Goal: Task Accomplishment & Management: Complete application form

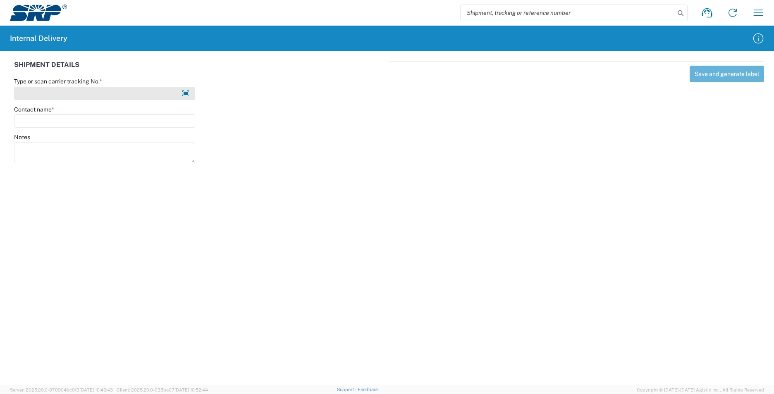
click at [48, 93] on input "Type or scan carrier tracking No. *" at bounding box center [104, 93] width 181 height 13
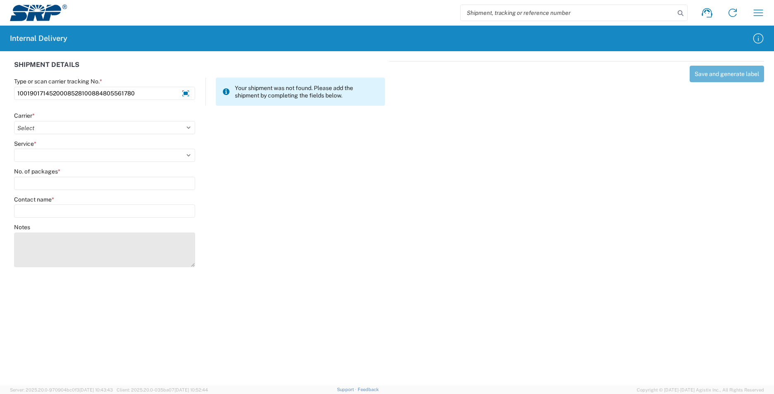
drag, startPoint x: 191, startPoint y: 252, endPoint x: 191, endPoint y: 268, distance: 15.3
click at [191, 268] on textarea "Notes" at bounding box center [104, 250] width 181 height 35
type input "1001901714520008528100884805561780"
click at [39, 244] on textarea "Notes" at bounding box center [104, 251] width 181 height 36
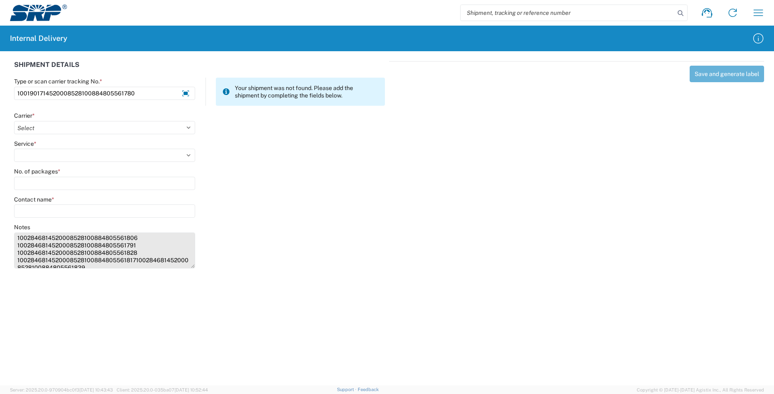
scroll to position [3, 0]
click at [134, 255] on textarea "1002846814520008528100884805561806 1002846814520008528100884805561791 100284681…" at bounding box center [104, 251] width 181 height 36
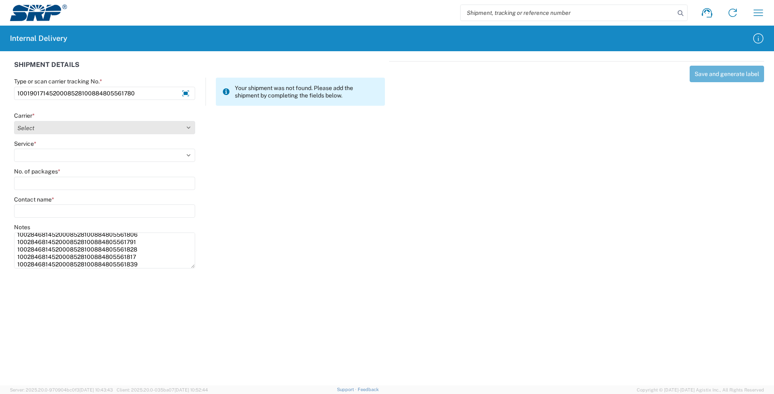
type textarea "1002846814520008528100884805561806 1002846814520008528100884805561791 100284681…"
click at [51, 131] on select "Select AcctPay Amazon Logistics ATI Trucking BC Dimerco Logistics Empire Southw…" at bounding box center [104, 127] width 181 height 13
select select "5"
click at [14, 121] on select "Select AcctPay Amazon Logistics ATI Trucking BC Dimerco Logistics Empire Southw…" at bounding box center [104, 127] width 181 height 13
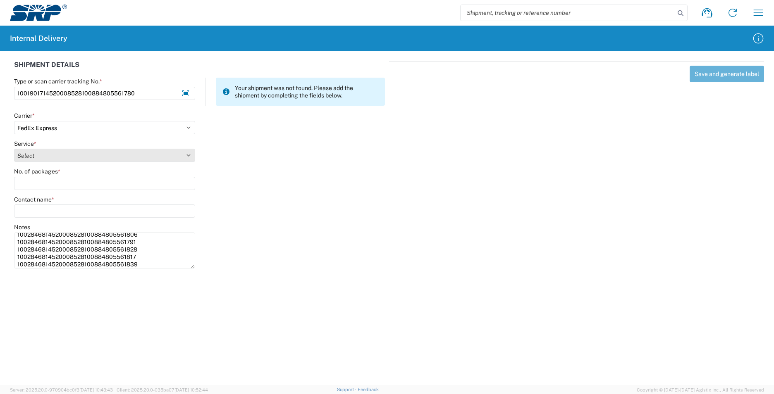
click at [47, 155] on select "Select 1Day Freight 2Day 2Day AM 2Day AM One Rate 2Day Freight 2Day One Rate 3 …" at bounding box center [104, 155] width 181 height 13
select select "7"
click at [52, 152] on select "Select 1Day Freight 2Day 2Day AM 2Day AM One Rate 2Day Freight 2Day One Rate 3 …" at bounding box center [104, 155] width 181 height 13
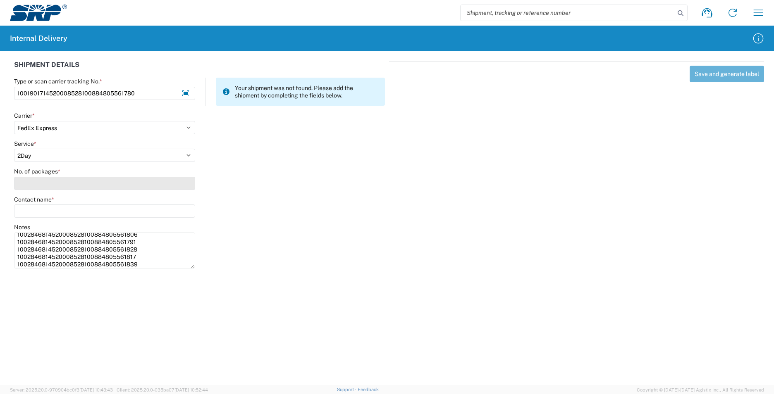
click at [36, 182] on input "No. of packages *" at bounding box center [104, 183] width 181 height 13
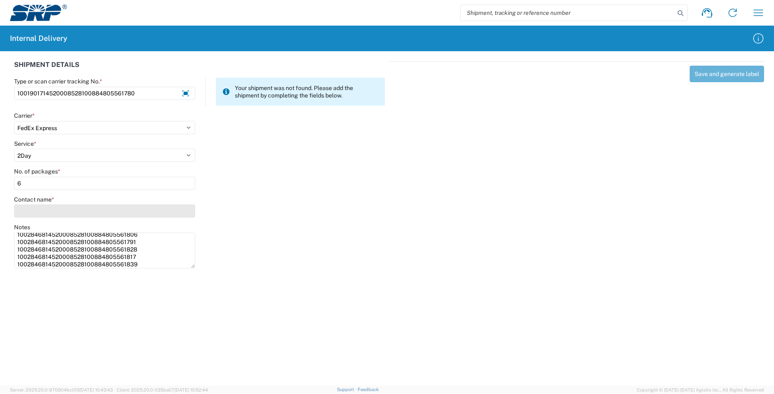
type input "6"
click at [30, 210] on input "Contact name *" at bounding box center [104, 211] width 181 height 13
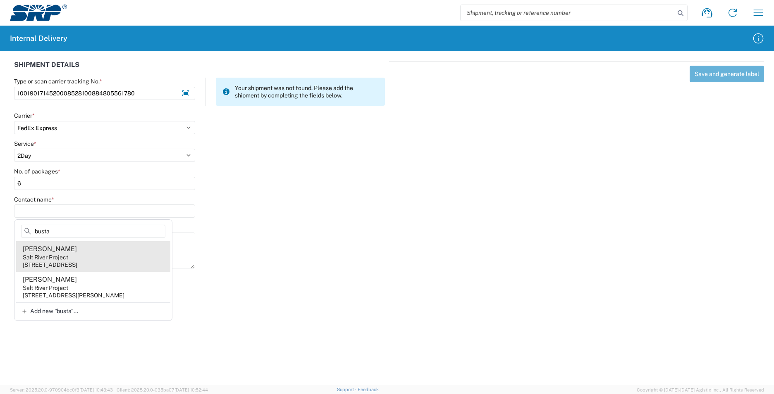
type input "busta"
click at [127, 257] on agx-address-suggestion-item "[PERSON_NAME] Salt River Project [STREET_ADDRESS]" at bounding box center [93, 256] width 154 height 31
type input "[PERSON_NAME]"
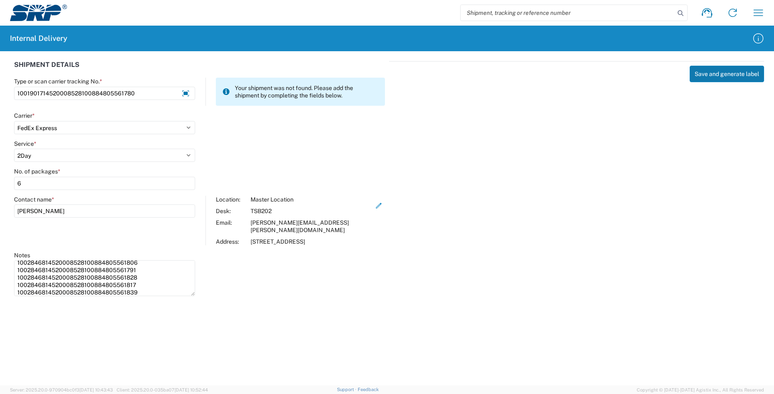
click at [712, 79] on button "Save and generate label" at bounding box center [727, 74] width 74 height 17
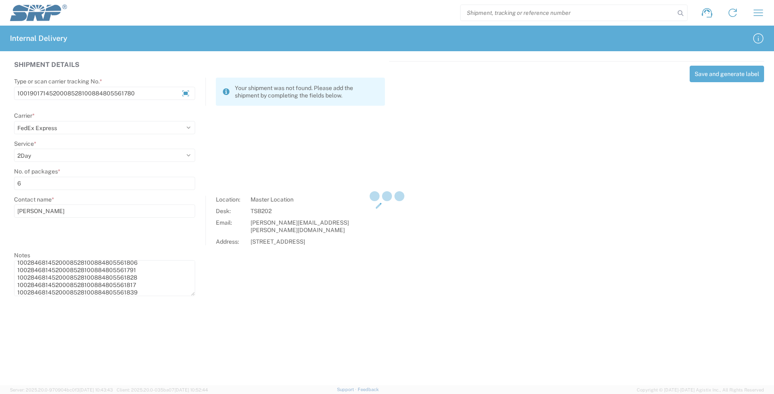
select select
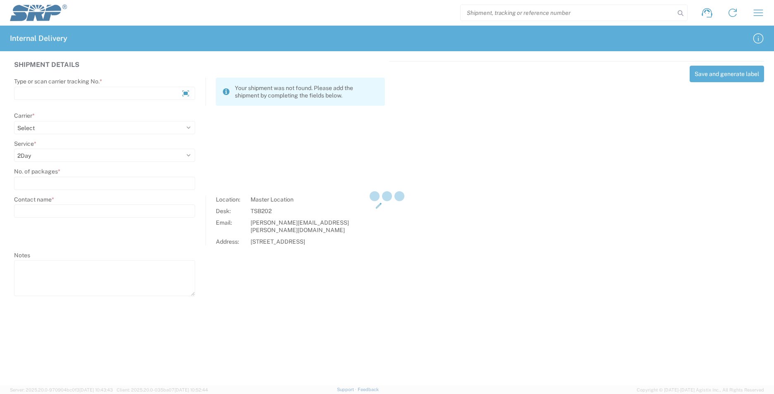
select select
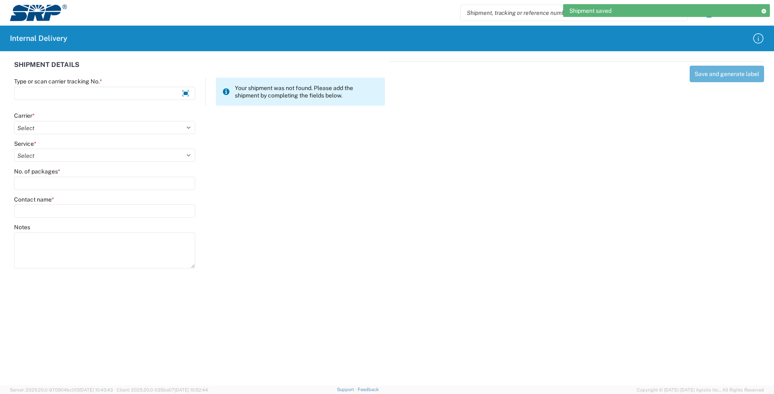
scroll to position [0, 0]
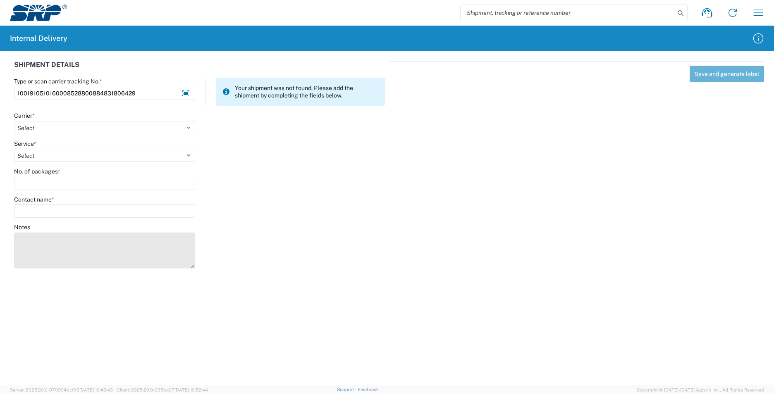
type input "1001910510160008528800884831806429"
click at [55, 251] on textarea "Notes" at bounding box center [104, 251] width 181 height 36
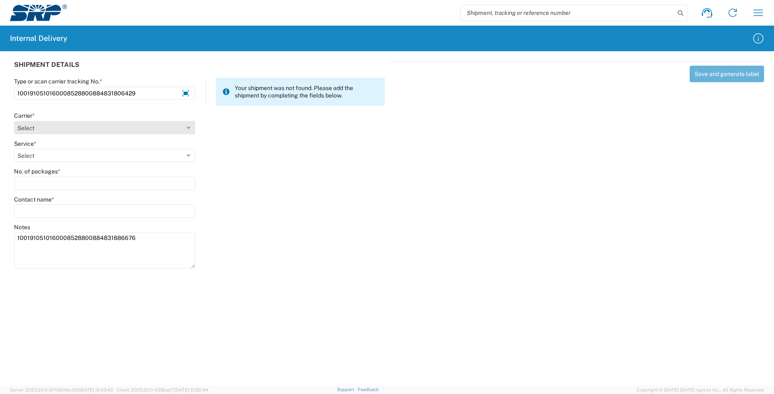
type textarea "1001910510160008528800884831886676"
click at [57, 126] on select "Select AcctPay Amazon Logistics ATI Trucking BC Dimerco Logistics Empire Southw…" at bounding box center [104, 127] width 181 height 13
select select "5"
click at [14, 121] on select "Select AcctPay Amazon Logistics ATI Trucking BC Dimerco Logistics Empire Southw…" at bounding box center [104, 127] width 181 height 13
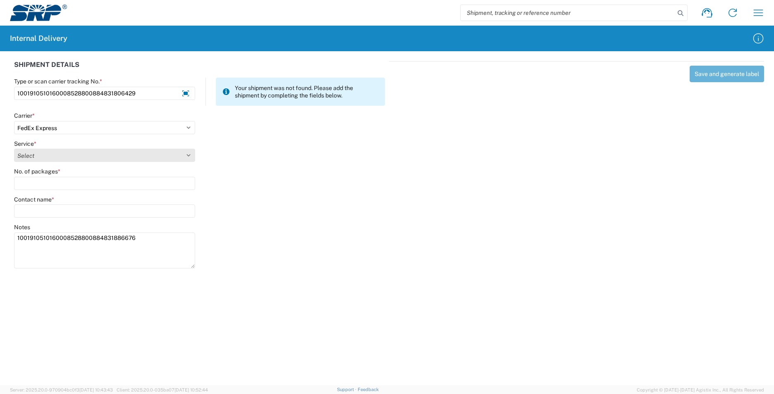
click at [29, 159] on select "Select 1Day Freight 2Day 2Day AM 2Day AM One Rate 2Day Freight 2Day One Rate 3 …" at bounding box center [104, 155] width 181 height 13
select select "10"
click at [28, 159] on select "Select 1Day Freight 2Day 2Day AM 2Day AM One Rate 2Day Freight 2Day One Rate 3 …" at bounding box center [104, 155] width 181 height 13
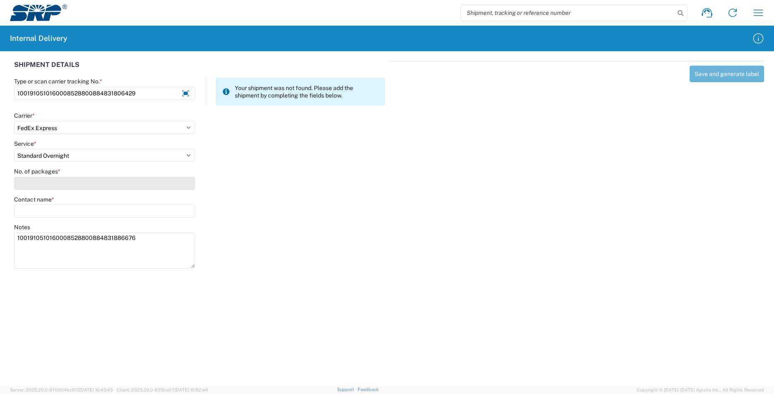
click at [39, 184] on input "No. of packages *" at bounding box center [104, 183] width 181 height 13
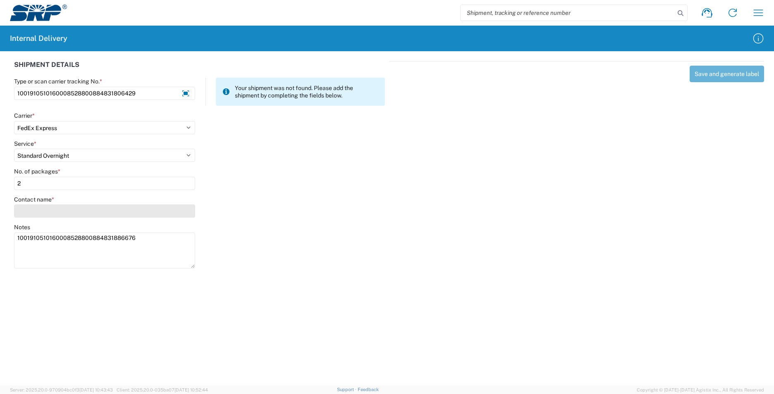
type input "2"
click at [38, 210] on input "Contact name *" at bounding box center [104, 211] width 181 height 13
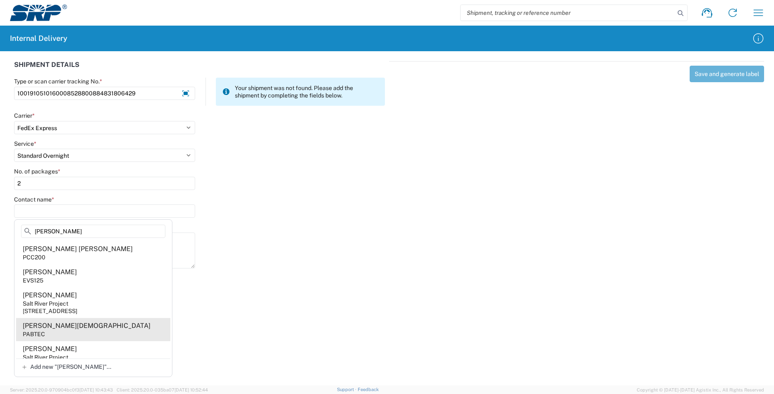
type input "[PERSON_NAME]"
click at [62, 326] on div "[PERSON_NAME][DEMOGRAPHIC_DATA]" at bounding box center [87, 326] width 128 height 9
type input "[PERSON_NAME][DEMOGRAPHIC_DATA]"
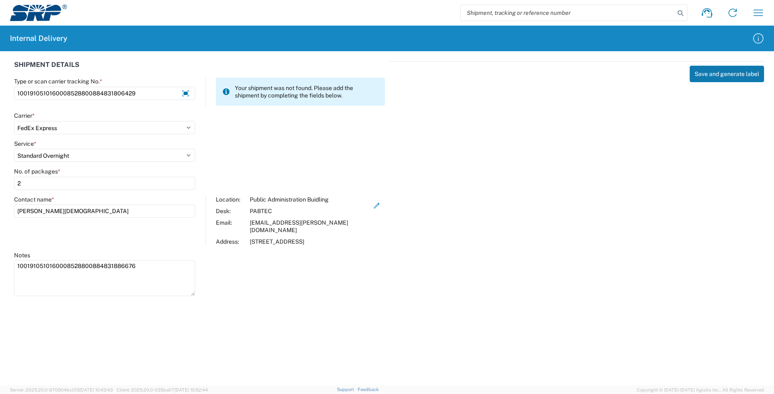
click at [704, 77] on button "Save and generate label" at bounding box center [727, 74] width 74 height 17
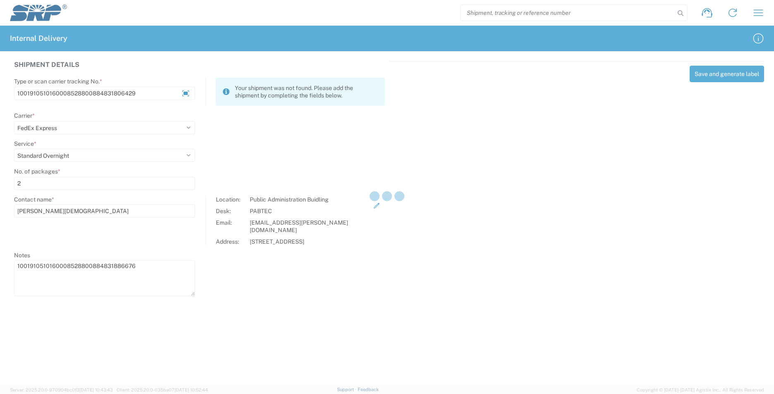
select select
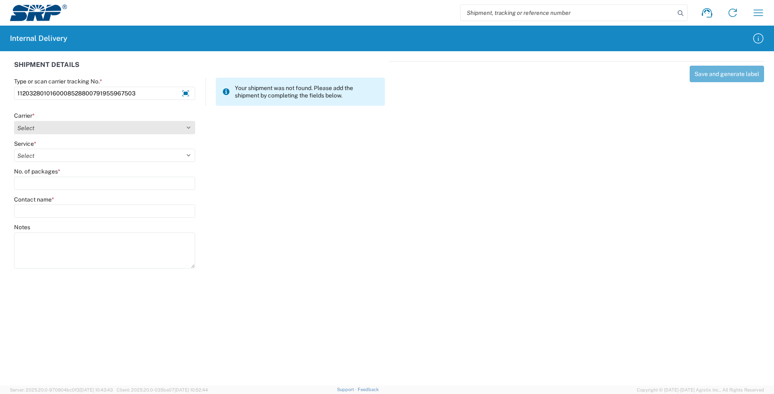
type input "1120328010160008528800791955967503"
click at [79, 128] on select "Select AcctPay Amazon Logistics ATI Trucking BC Dimerco Logistics Empire Southw…" at bounding box center [104, 127] width 181 height 13
select select "5"
click at [14, 121] on select "Select AcctPay Amazon Logistics ATI Trucking BC Dimerco Logistics Empire Southw…" at bounding box center [104, 127] width 181 height 13
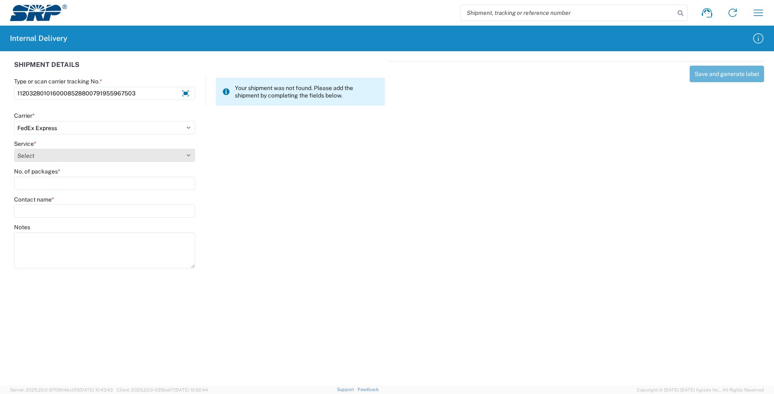
click at [26, 154] on select "Select 1Day Freight 2Day 2Day AM 2Day AM One Rate 2Day Freight 2Day One Rate 3 …" at bounding box center [104, 155] width 181 height 13
select select "8"
click at [31, 156] on select "Select 1Day Freight 2Day 2Day AM 2Day AM One Rate 2Day Freight 2Day One Rate 3 …" at bounding box center [104, 155] width 181 height 13
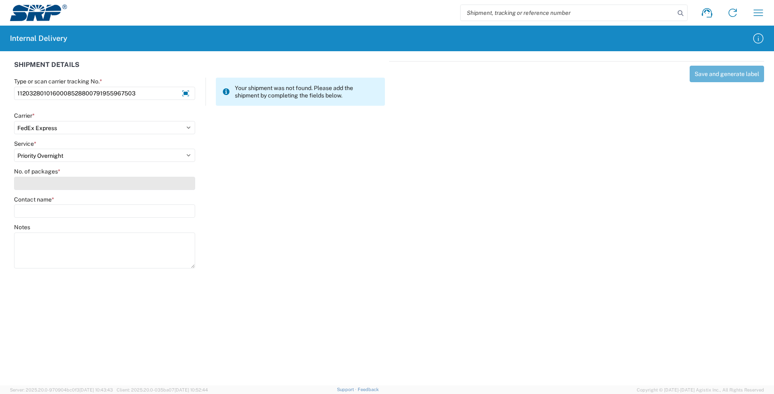
click at [31, 182] on input "No. of packages *" at bounding box center [104, 183] width 181 height 13
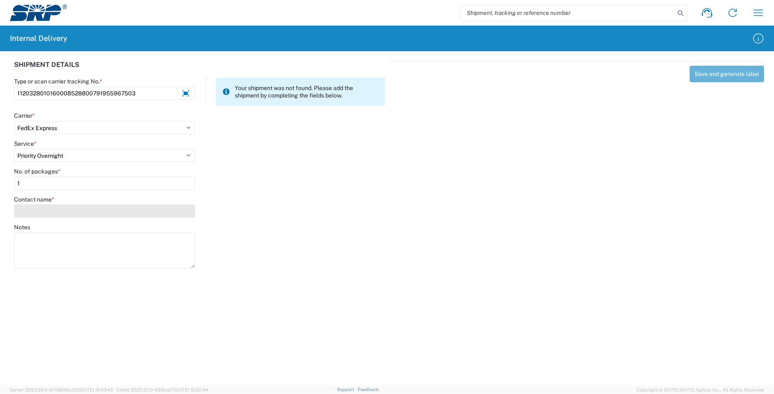
type input "1"
click at [40, 213] on input "Contact name *" at bounding box center [104, 211] width 181 height 13
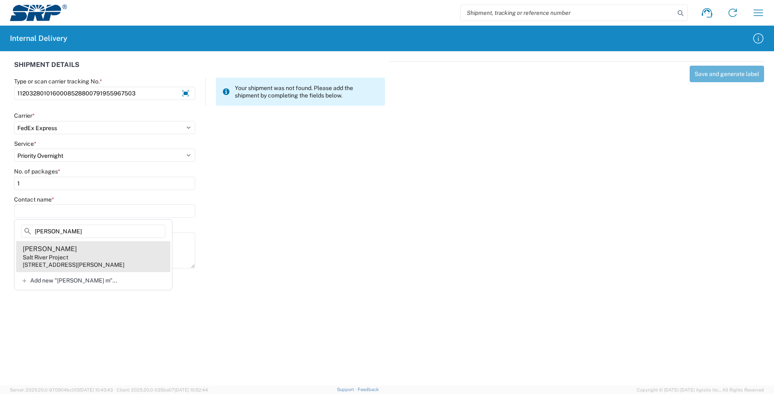
type input "[PERSON_NAME]"
click at [112, 252] on agx-address-suggestion-item "[PERSON_NAME] Salt River Project [STREET_ADDRESS][PERSON_NAME]" at bounding box center [93, 256] width 154 height 31
type input "[PERSON_NAME]"
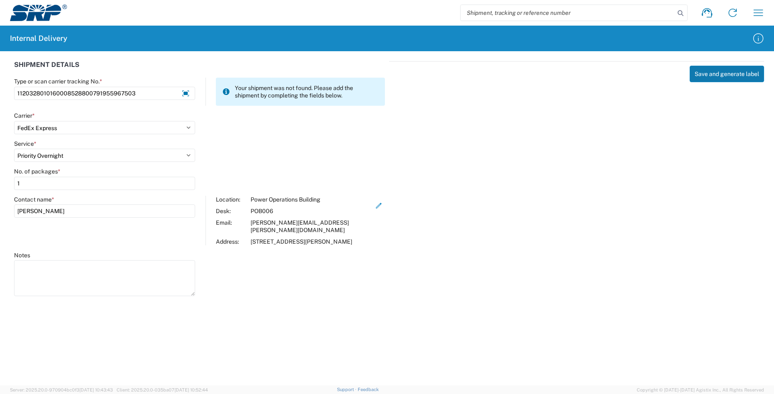
click at [701, 76] on button "Save and generate label" at bounding box center [727, 74] width 74 height 17
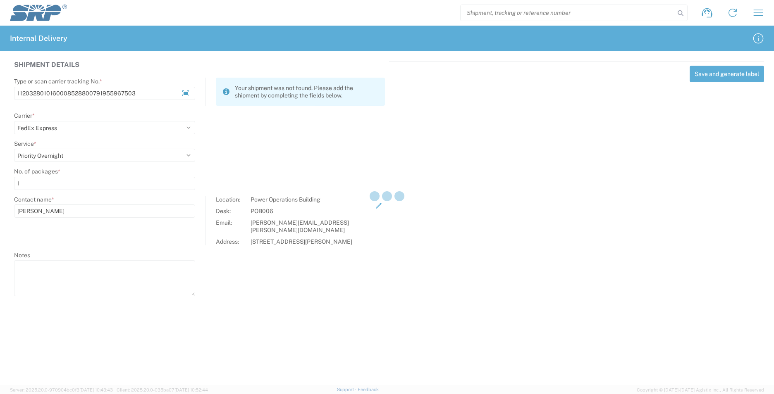
select select
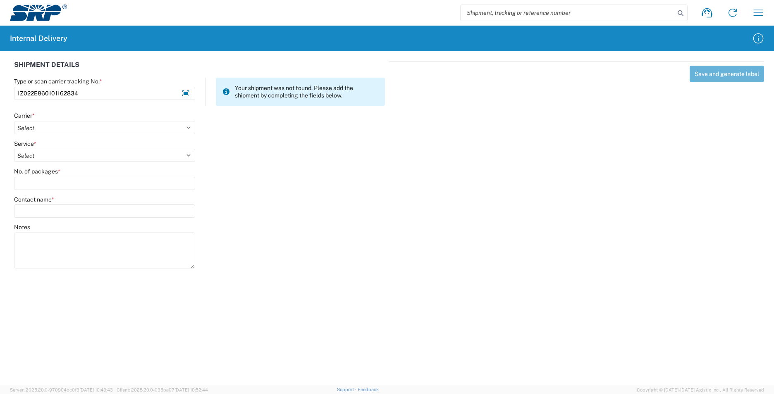
type input "1Z022E860101162834"
click at [41, 129] on select "Select AcctPay Amazon Logistics ATI Trucking BC Dimerco Logistics Empire Southw…" at bounding box center [104, 127] width 181 height 13
click at [14, 121] on select "Select AcctPay Amazon Logistics ATI Trucking BC Dimerco Logistics Empire Southw…" at bounding box center [104, 127] width 181 height 13
click at [48, 155] on select "Select 1Day Freight 2Day 2Day AM 2Day AM One Rate 2Day Freight 2Day One Rate 3 …" at bounding box center [104, 155] width 181 height 13
click at [54, 128] on select "Select AcctPay Amazon Logistics ATI Trucking BC Dimerco Logistics Empire Southw…" at bounding box center [104, 127] width 181 height 13
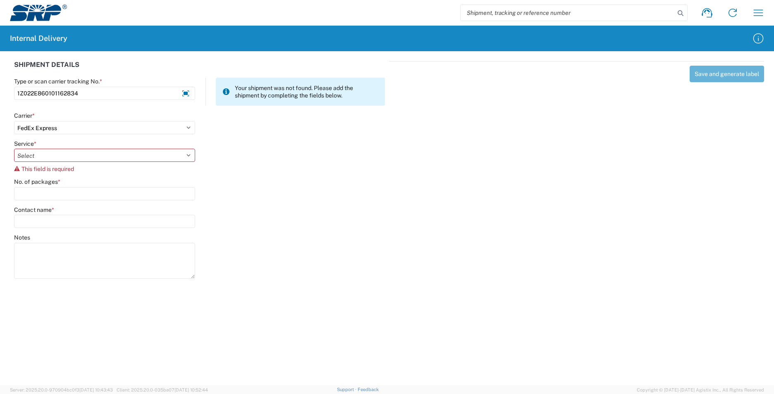
select select "12"
click at [14, 121] on select "Select AcctPay Amazon Logistics ATI Trucking BC Dimerco Logistics Empire Southw…" at bounding box center [104, 127] width 181 height 13
click at [33, 157] on select "Select 2nd Day Air 2nd Day Air A.M. 3 Day Select Basic BOUND PRINTED MATTER, UP…" at bounding box center [104, 155] width 181 height 13
select select "43"
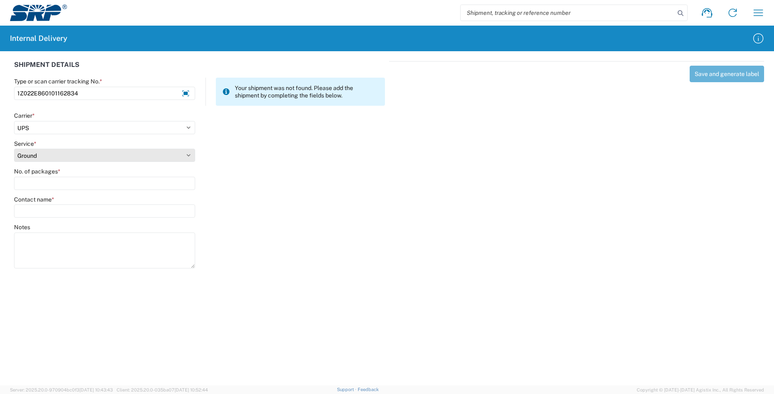
click at [33, 157] on select "Select 2nd Day Air 2nd Day Air A.M. 3 Day Select Basic BOUND PRINTED MATTER, UP…" at bounding box center [104, 155] width 181 height 13
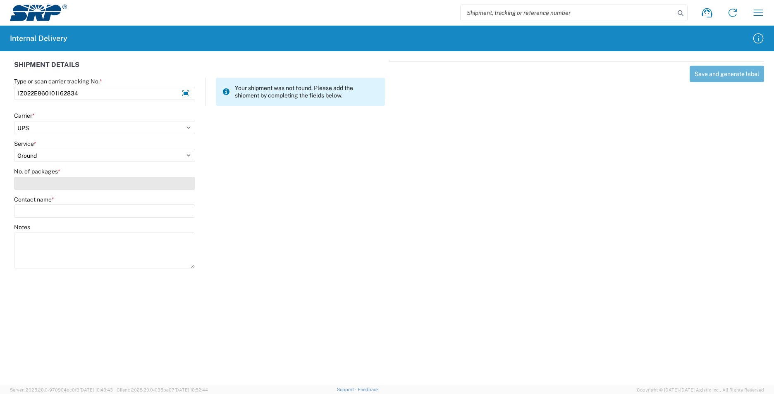
click at [28, 182] on input "No. of packages *" at bounding box center [104, 183] width 181 height 13
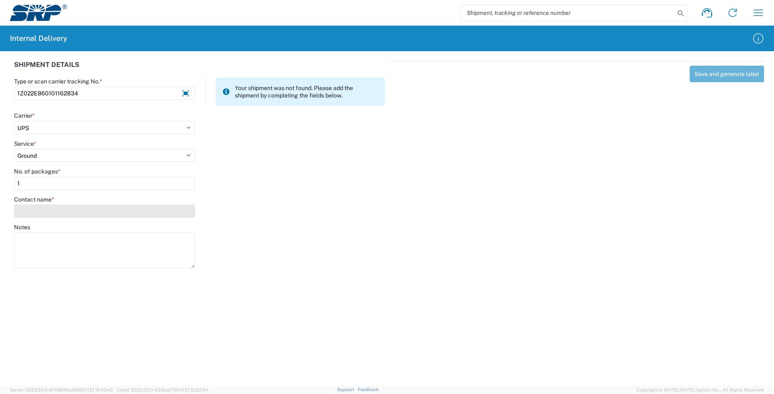
type input "1"
click at [38, 214] on input "Contact name *" at bounding box center [104, 211] width 181 height 13
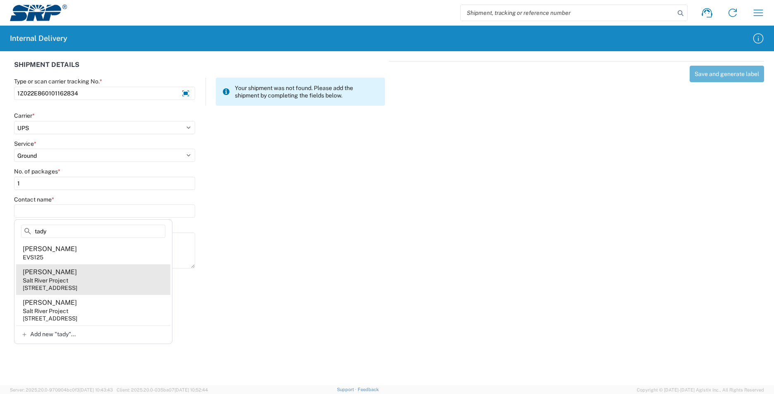
type input "tady"
click at [100, 282] on agx-address-suggestion-item "[PERSON_NAME] Tadytin Salt River Project [STREET_ADDRESS]" at bounding box center [93, 280] width 154 height 31
type input "[PERSON_NAME]"
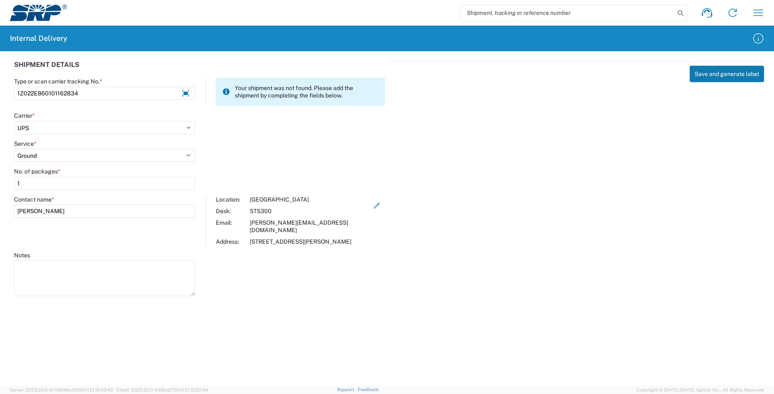
click at [731, 74] on button "Save and generate label" at bounding box center [727, 74] width 74 height 17
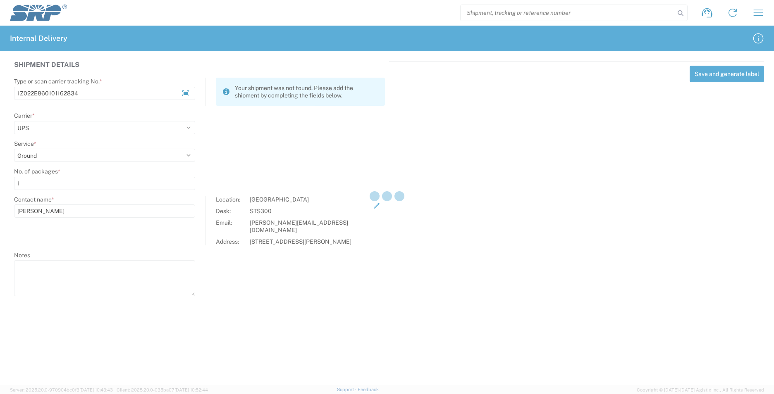
select select
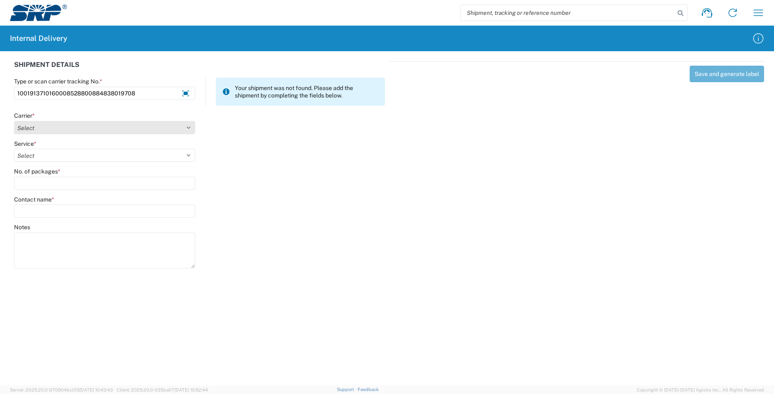
type input "1001913710160008528800884838019708"
click at [80, 123] on select "Select AcctPay Amazon Logistics ATI Trucking BC Dimerco Logistics Empire Southw…" at bounding box center [104, 127] width 181 height 13
select select "5"
click at [14, 121] on select "Select AcctPay Amazon Logistics ATI Trucking BC Dimerco Logistics Empire Southw…" at bounding box center [104, 127] width 181 height 13
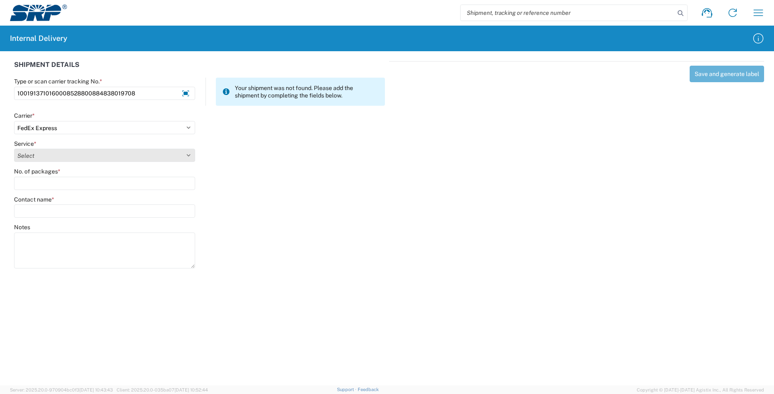
click at [46, 151] on select "Select" at bounding box center [104, 155] width 181 height 13
select select "10"
click at [46, 151] on select "Select 1Day Freight 2Day 2Day AM 2Day AM One Rate 2Day Freight 2Day One Rate 3 …" at bounding box center [104, 155] width 181 height 13
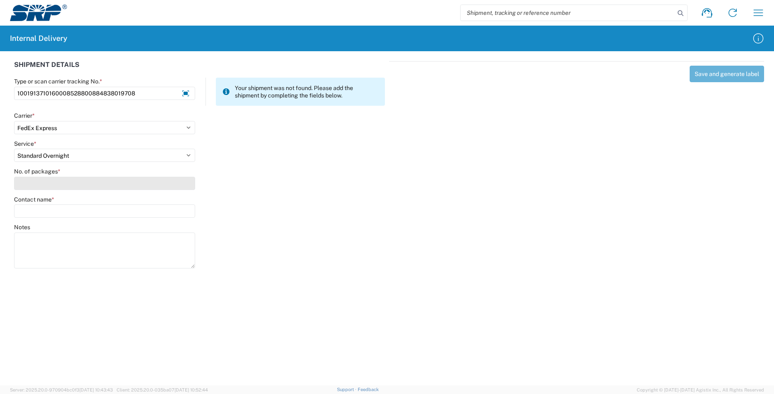
click at [41, 182] on input "No. of packages *" at bounding box center [104, 183] width 181 height 13
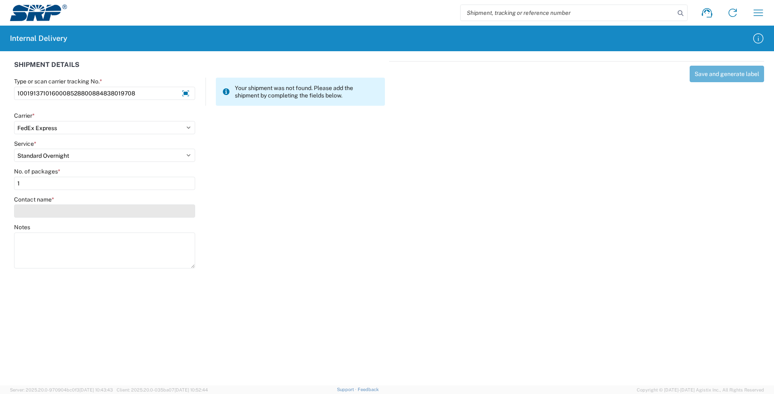
type input "1"
click at [39, 210] on input "Contact name *" at bounding box center [104, 211] width 181 height 13
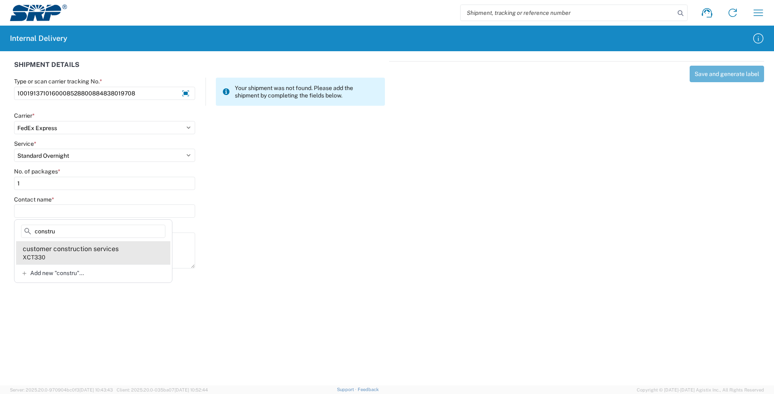
type input "constru"
click at [140, 257] on agx-address-suggestion-item "customer construction services XCT330" at bounding box center [93, 252] width 154 height 23
type input "customer construction services"
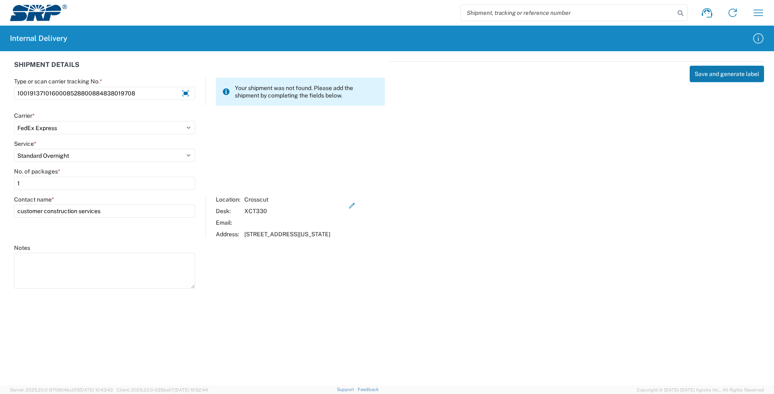
click at [724, 75] on button "Save and generate label" at bounding box center [727, 74] width 74 height 17
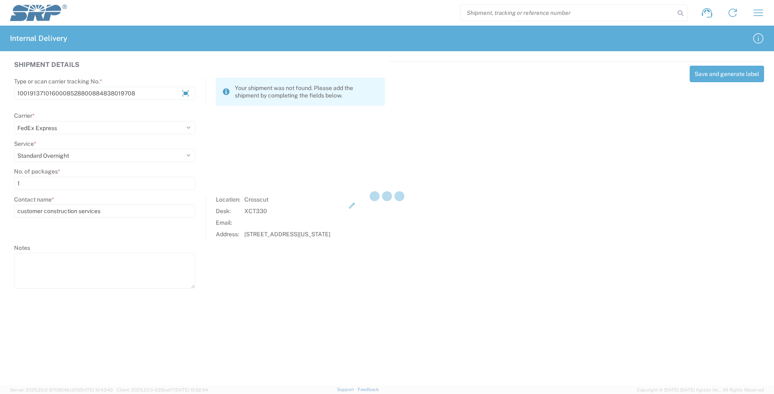
select select
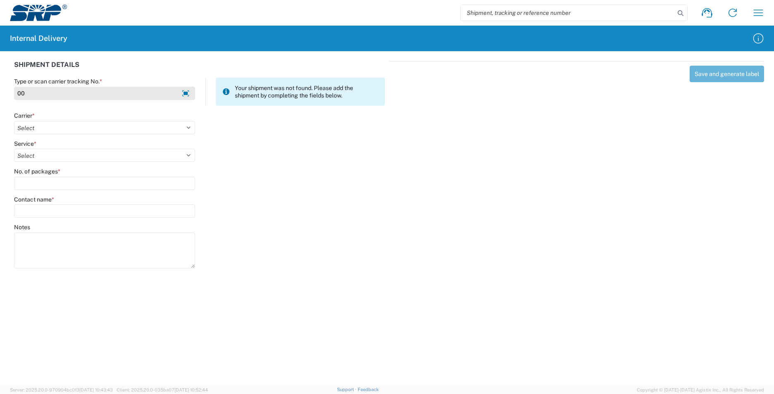
type input "0"
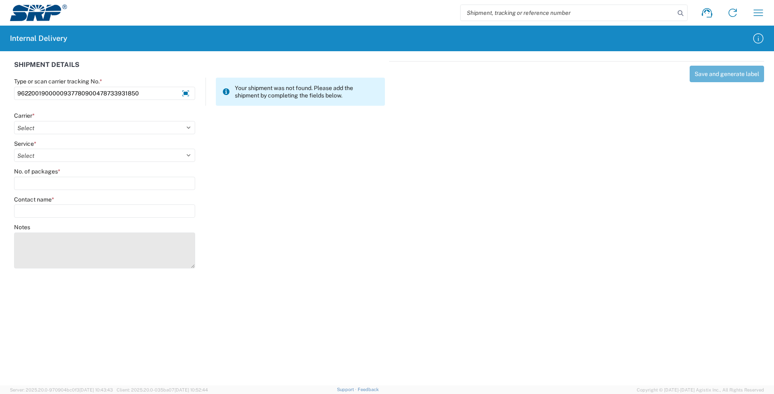
type input "9622001900000937780900478733931850"
click at [44, 251] on textarea "Notes" at bounding box center [104, 251] width 181 height 36
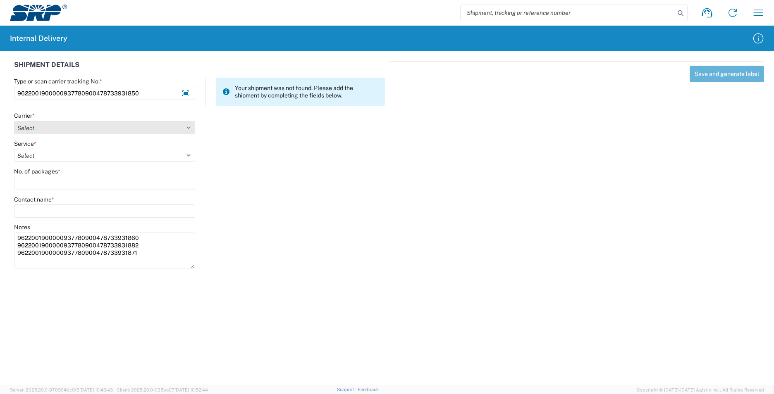
type textarea "9622001900000937780900478733931860 9622001900000937780900478733931882 962200190…"
click at [34, 128] on select "Select AcctPay Amazon Logistics ATI Trucking BC Dimerco Logistics Empire Southw…" at bounding box center [104, 127] width 181 height 13
select select "5"
click at [14, 121] on select "Select AcctPay Amazon Logistics ATI Trucking BC Dimerco Logistics Empire Southw…" at bounding box center [104, 127] width 181 height 13
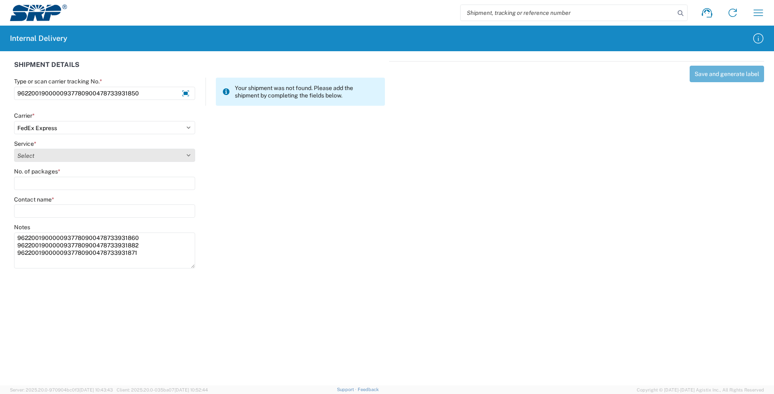
click at [49, 153] on select "Select" at bounding box center [104, 155] width 181 height 13
select select "12"
click at [41, 159] on select "Select 1Day Freight 2Day 2Day AM 2Day AM One Rate 2Day Freight 2Day One Rate 3 …" at bounding box center [104, 155] width 181 height 13
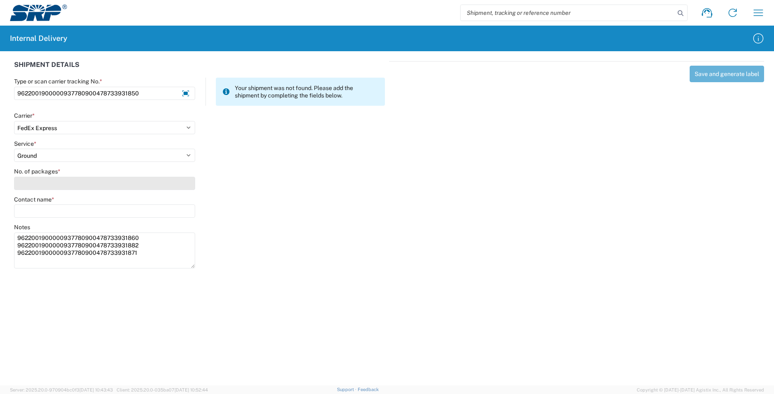
click at [49, 184] on input "No. of packages *" at bounding box center [104, 183] width 181 height 13
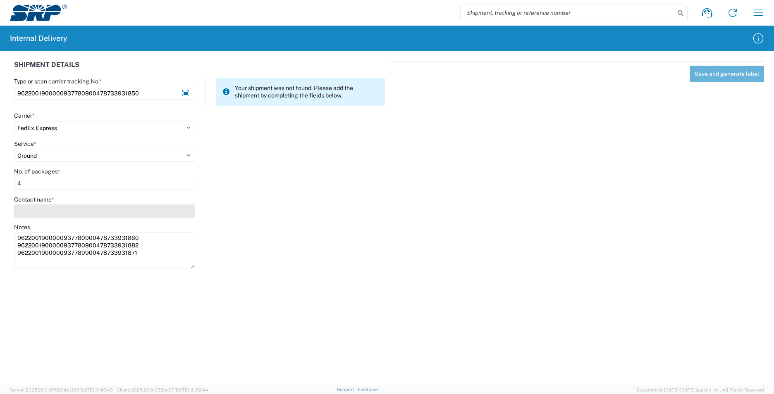
type input "4"
click at [46, 210] on input "Contact name *" at bounding box center [104, 211] width 181 height 13
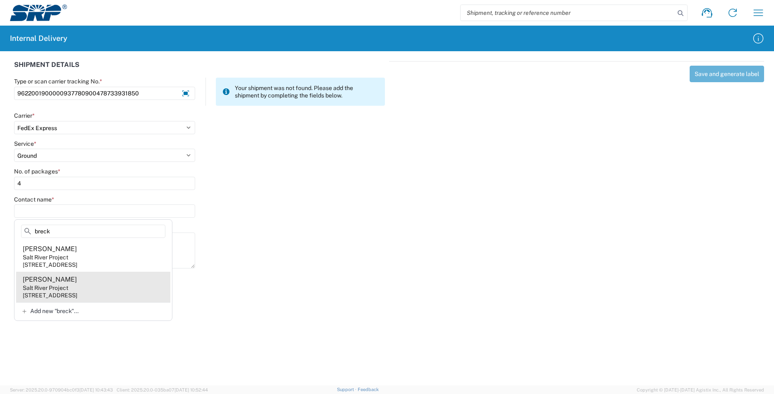
type input "breck"
click at [77, 292] on div "[STREET_ADDRESS]" at bounding box center [50, 295] width 55 height 7
type input "[PERSON_NAME]"
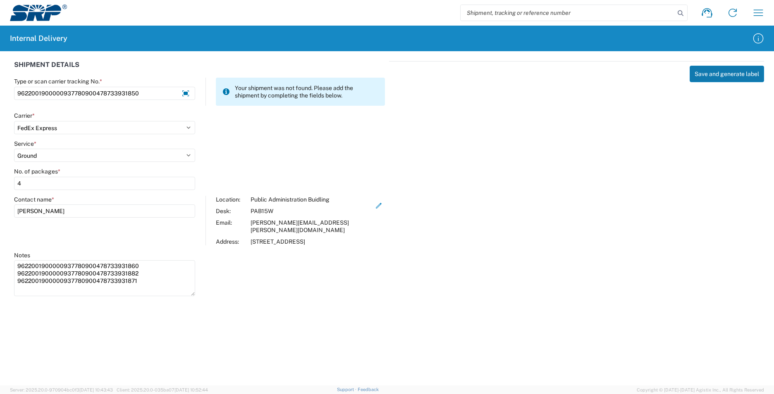
click at [730, 77] on button "Save and generate label" at bounding box center [727, 74] width 74 height 17
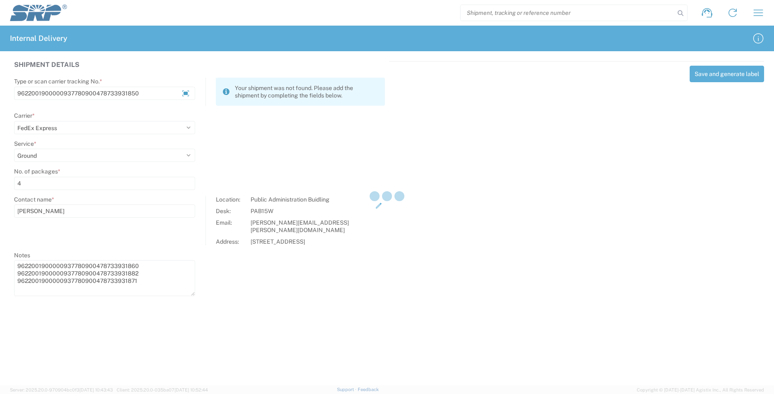
select select
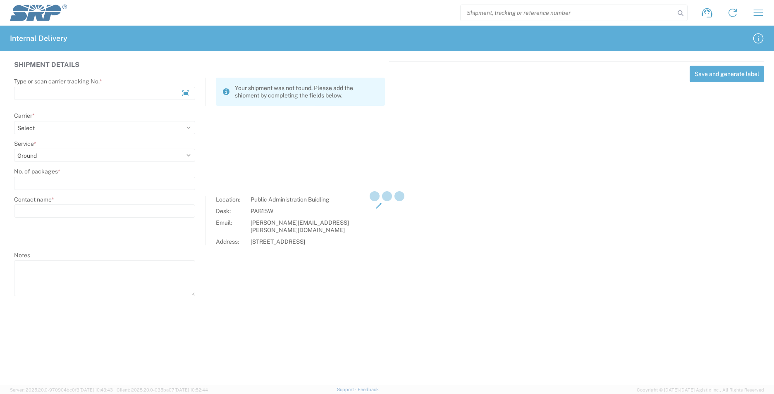
select select
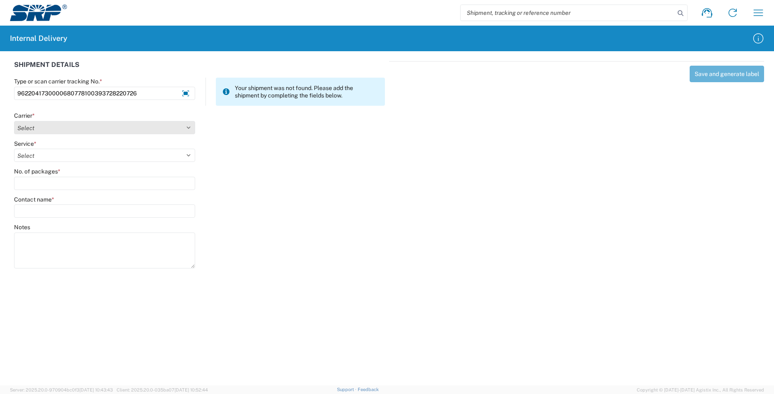
type input "9622041730000680778100393728220726"
click at [57, 130] on select "Select AcctPay Amazon Logistics ATI Trucking BC Dimerco Logistics Empire Southw…" at bounding box center [104, 127] width 181 height 13
select select "5"
click at [14, 121] on select "Select AcctPay Amazon Logistics ATI Trucking BC Dimerco Logistics Empire Southw…" at bounding box center [104, 127] width 181 height 13
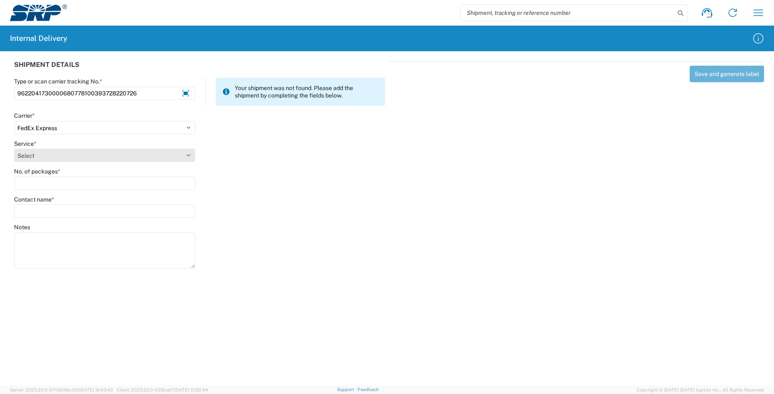
click at [43, 153] on select "Select 1Day Freight 2Day 2Day AM 2Day AM One Rate 2Day Freight 2Day One Rate 3 …" at bounding box center [104, 155] width 181 height 13
select select "12"
click at [43, 153] on select "Select 1Day Freight 2Day 2Day AM 2Day AM One Rate 2Day Freight 2Day One Rate 3 …" at bounding box center [104, 155] width 181 height 13
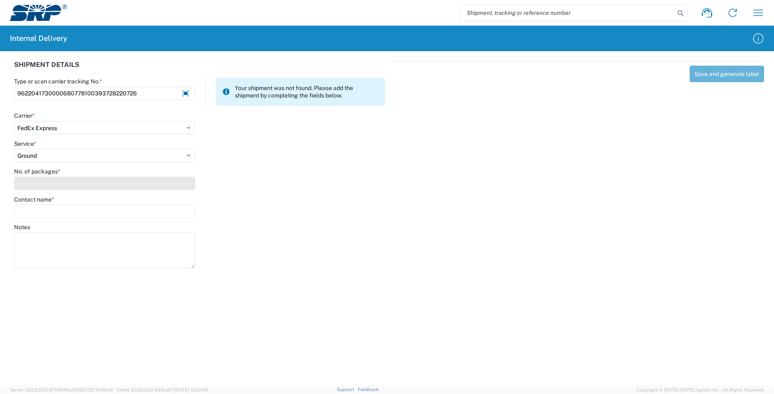
click at [31, 177] on input "No. of packages *" at bounding box center [104, 183] width 181 height 13
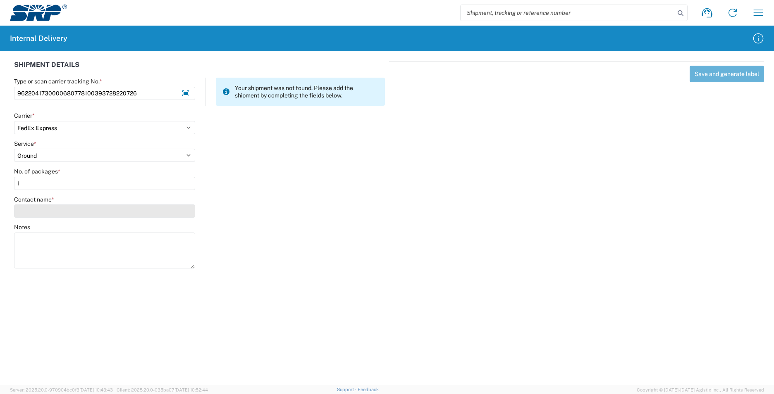
type input "1"
click at [33, 212] on input "Contact name *" at bounding box center [104, 211] width 181 height 13
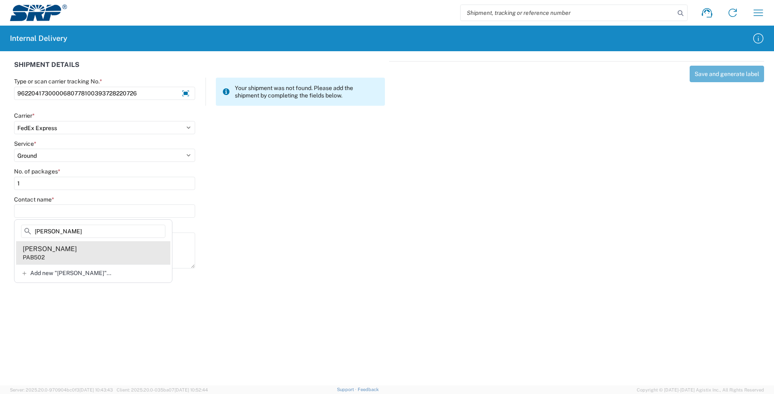
type input "[PERSON_NAME]"
click at [94, 251] on agx-address-suggestion-item "[PERSON_NAME] PAB502" at bounding box center [93, 252] width 154 height 23
type input "[PERSON_NAME]"
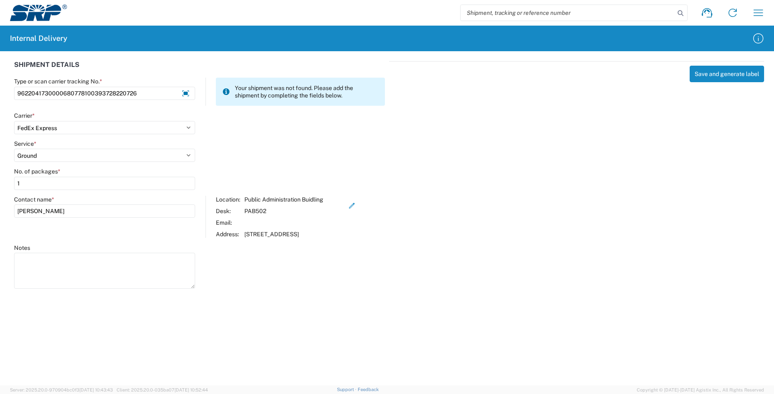
click at [713, 83] on div "Save and generate label" at bounding box center [576, 173] width 375 height 225
click at [712, 80] on button "Save and generate label" at bounding box center [727, 74] width 74 height 17
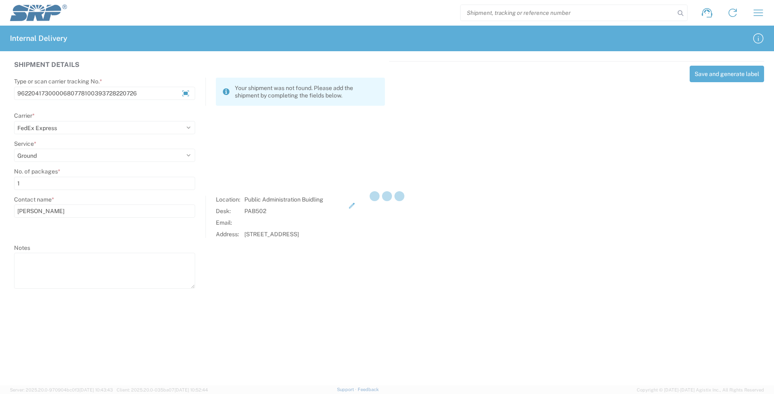
select select
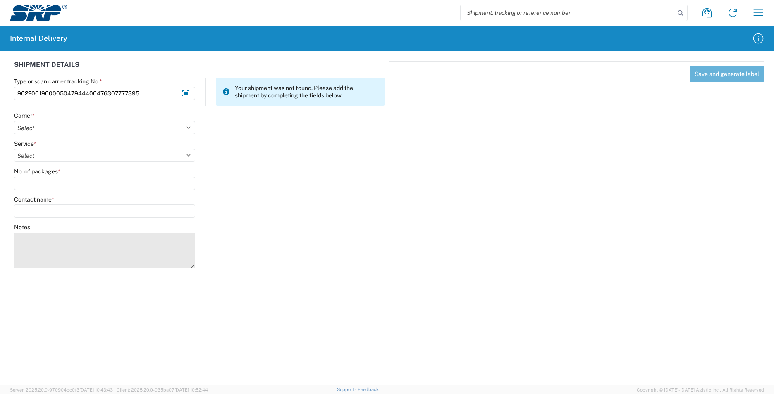
type input "9622001900005047944400476307777395"
click at [143, 246] on textarea "Notes" at bounding box center [104, 251] width 181 height 36
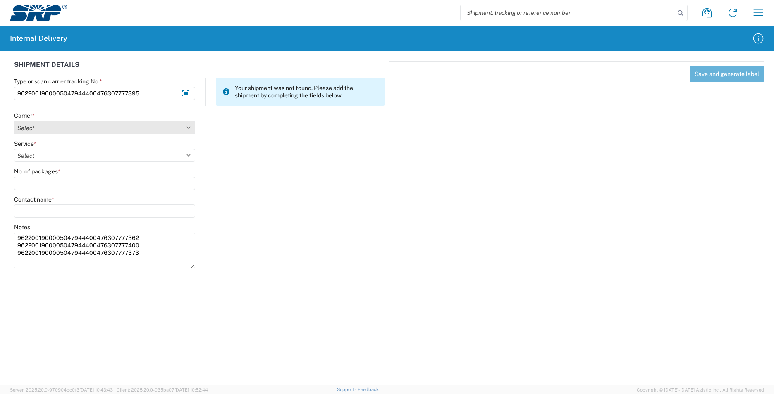
type textarea "9622001900005047944400476307777362 9622001900005047944400476307777400 962200190…"
click at [90, 127] on select "Select AcctPay Amazon Logistics ATI Trucking BC Dimerco Logistics Empire Southw…" at bounding box center [104, 127] width 181 height 13
select select "5"
click at [14, 121] on select "Select AcctPay Amazon Logistics ATI Trucking BC Dimerco Logistics Empire Southw…" at bounding box center [104, 127] width 181 height 13
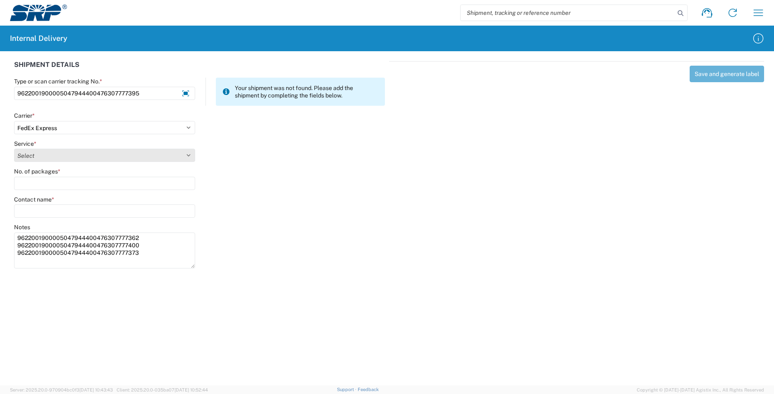
click at [50, 157] on select "Select 1Day Freight 2Day 2Day AM 2Day AM One Rate 2Day Freight 2Day One Rate 3 …" at bounding box center [104, 155] width 181 height 13
select select "12"
click at [50, 157] on select "Select 1Day Freight 2Day 2Day AM 2Day AM One Rate 2Day Freight 2Day One Rate 3 …" at bounding box center [104, 155] width 181 height 13
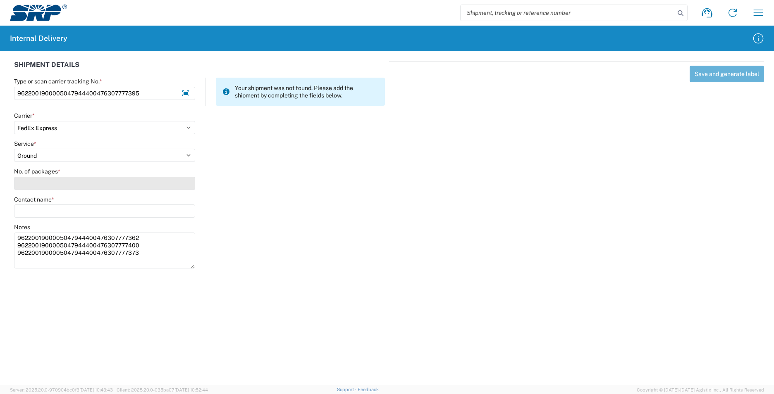
click at [50, 182] on input "No. of packages *" at bounding box center [104, 183] width 181 height 13
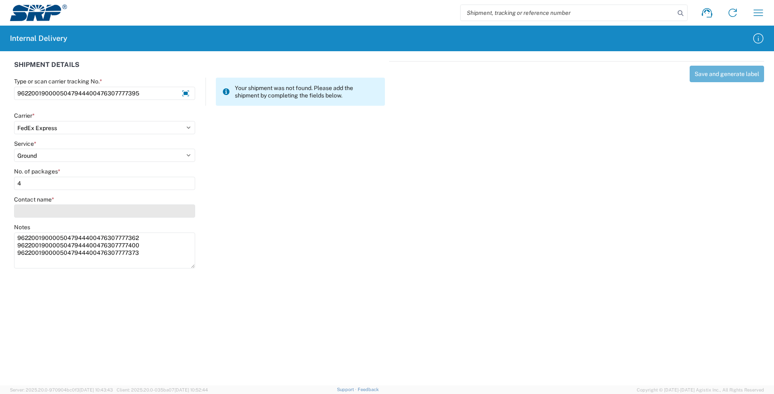
type input "4"
click at [42, 212] on input "Contact name *" at bounding box center [104, 211] width 181 height 13
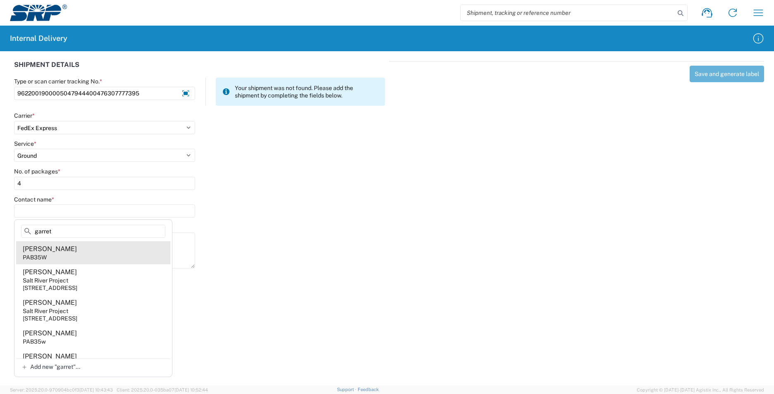
type input "garret"
click at [93, 252] on agx-address-suggestion-item "[PERSON_NAME] PAB35W" at bounding box center [93, 252] width 154 height 23
type input "[PERSON_NAME]"
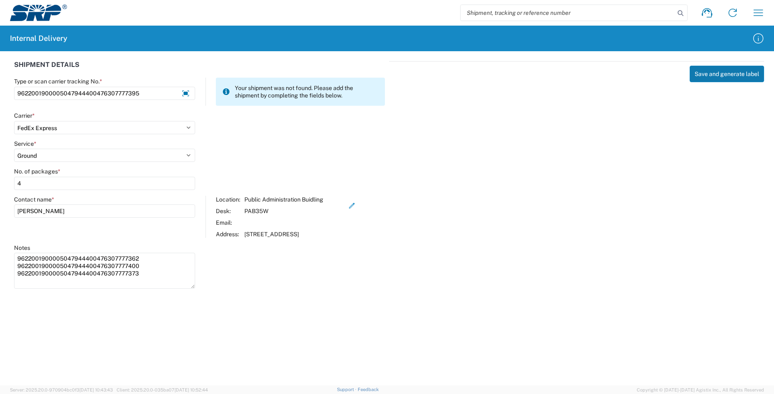
click at [729, 72] on button "Save and generate label" at bounding box center [727, 74] width 74 height 17
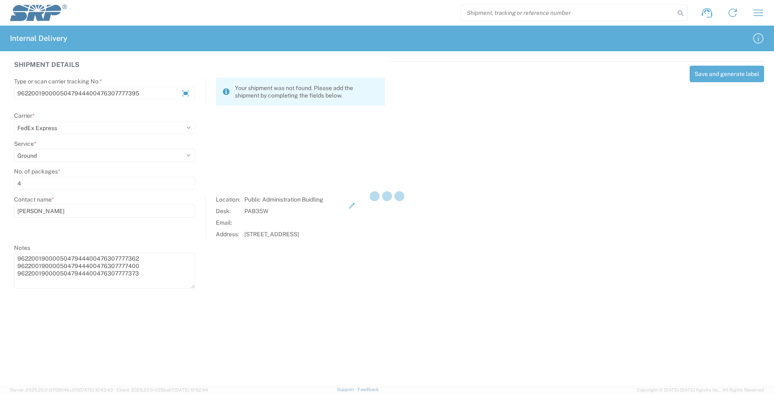
select select
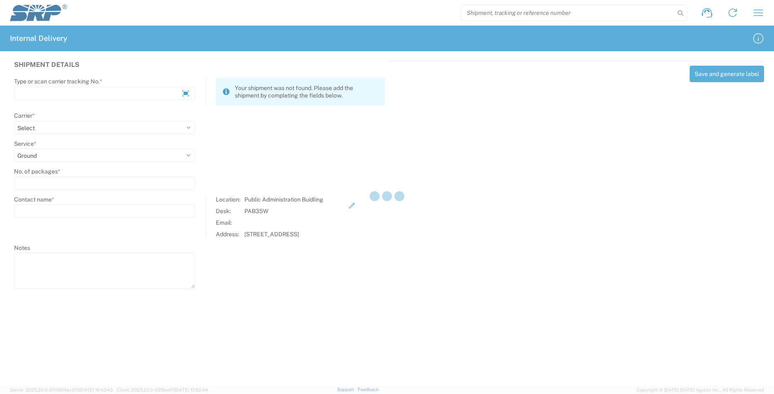
select select
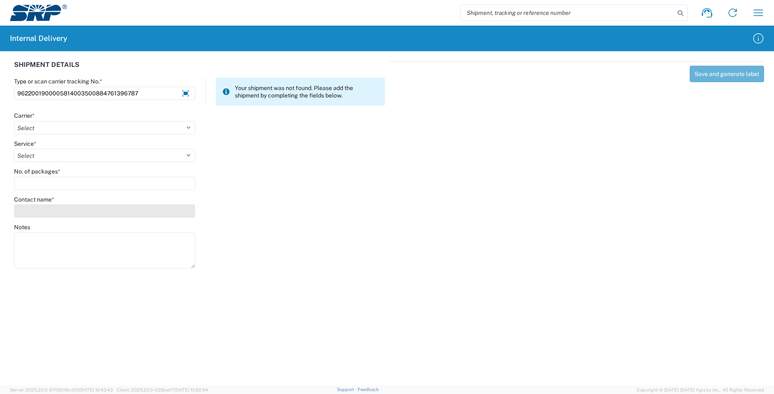
type input "9622001900005814003500884761396787"
click at [46, 208] on input "Contact name *" at bounding box center [104, 211] width 181 height 13
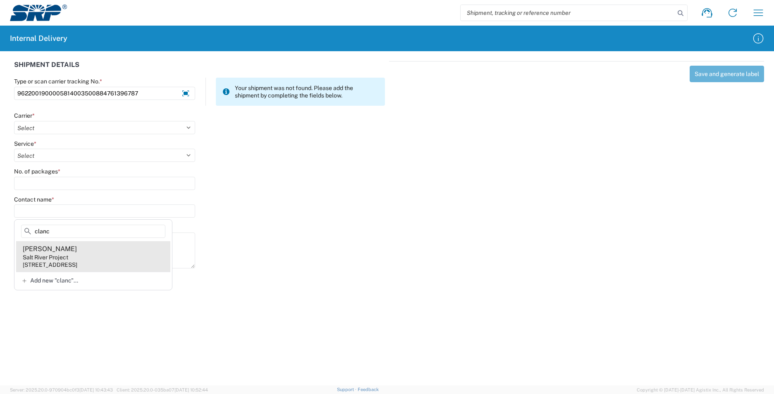
type input "clanc"
click at [114, 254] on agx-address-suggestion-item "[PERSON_NAME] Salt River Project [STREET_ADDRESS]" at bounding box center [93, 256] width 154 height 31
type input "[PERSON_NAME]"
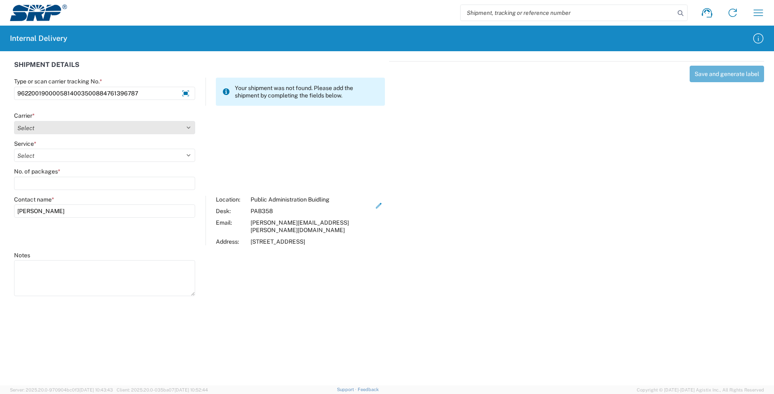
click at [29, 127] on select "Select AcctPay Amazon Logistics ATI Trucking BC Dimerco Logistics Empire Southw…" at bounding box center [104, 127] width 181 height 13
select select "5"
click at [14, 121] on select "Select AcctPay Amazon Logistics ATI Trucking BC Dimerco Logistics Empire Southw…" at bounding box center [104, 127] width 181 height 13
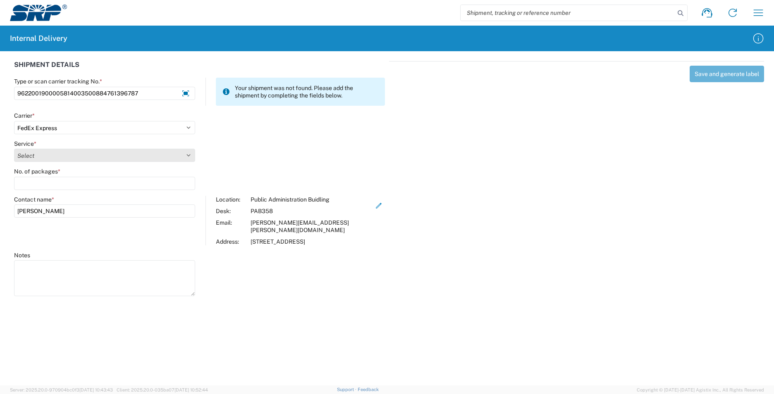
click at [42, 158] on select "Select 1Day Freight 2Day 2Day AM 2Day AM One Rate 2Day Freight 2Day One Rate 3 …" at bounding box center [104, 155] width 181 height 13
select select "12"
click at [40, 158] on select "Select 1Day Freight 2Day 2Day AM 2Day AM One Rate 2Day Freight 2Day One Rate 3 …" at bounding box center [104, 155] width 181 height 13
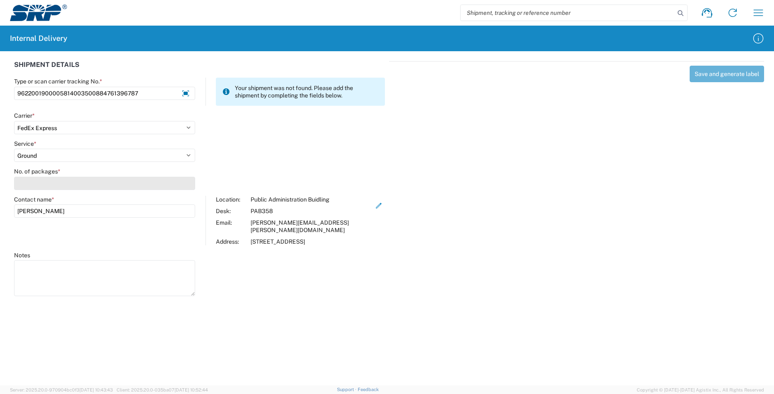
click at [38, 188] on input "No. of packages *" at bounding box center [104, 183] width 181 height 13
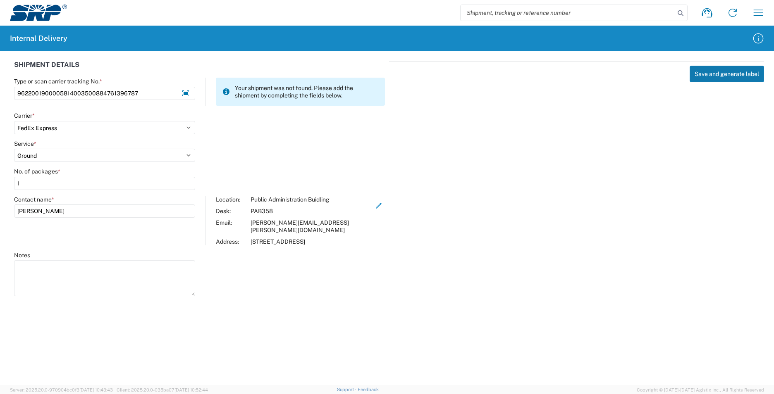
type input "1"
click at [699, 72] on button "Save and generate label" at bounding box center [727, 74] width 74 height 17
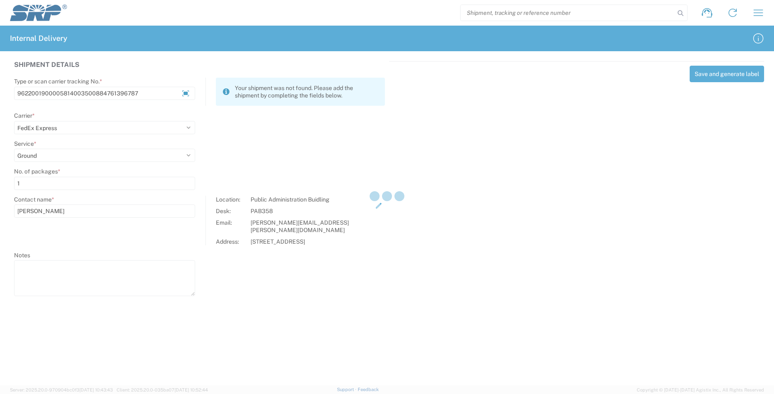
select select
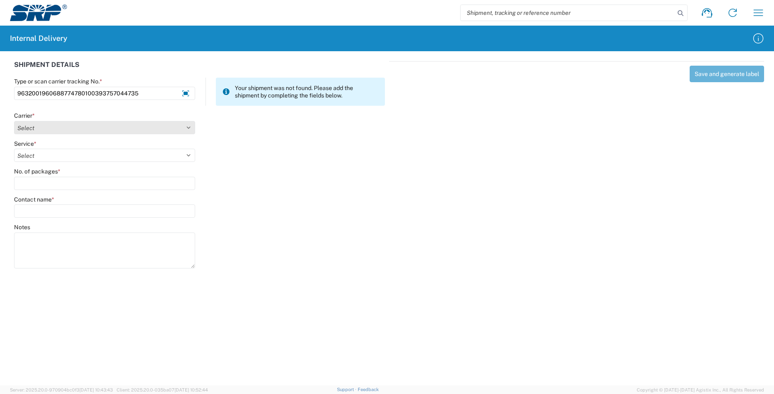
type input "9632001960688774780100393757044735"
click at [48, 130] on select "Select AcctPay Amazon Logistics ATI Trucking BC Dimerco Logistics Empire Southw…" at bounding box center [104, 127] width 181 height 13
select select "5"
click at [14, 121] on select "Select AcctPay Amazon Logistics ATI Trucking BC Dimerco Logistics Empire Southw…" at bounding box center [104, 127] width 181 height 13
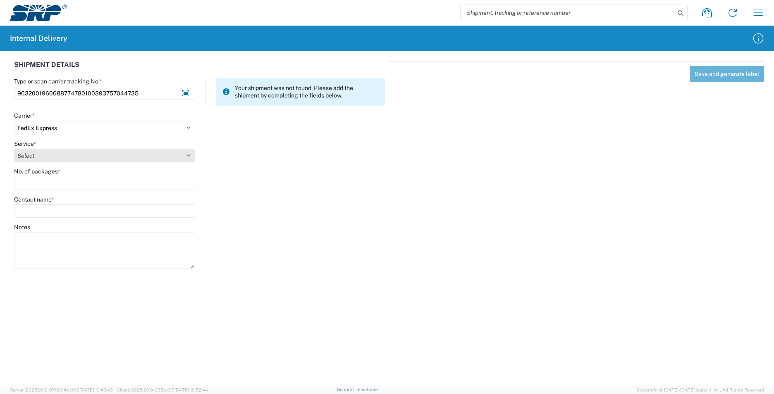
click at [46, 156] on select "Select 1Day Freight 2Day 2Day AM 2Day AM One Rate 2Day Freight 2Day One Rate 3 …" at bounding box center [104, 155] width 181 height 13
select select "12"
click at [46, 156] on select "Select 1Day Freight 2Day 2Day AM 2Day AM One Rate 2Day Freight 2Day One Rate 3 …" at bounding box center [104, 155] width 181 height 13
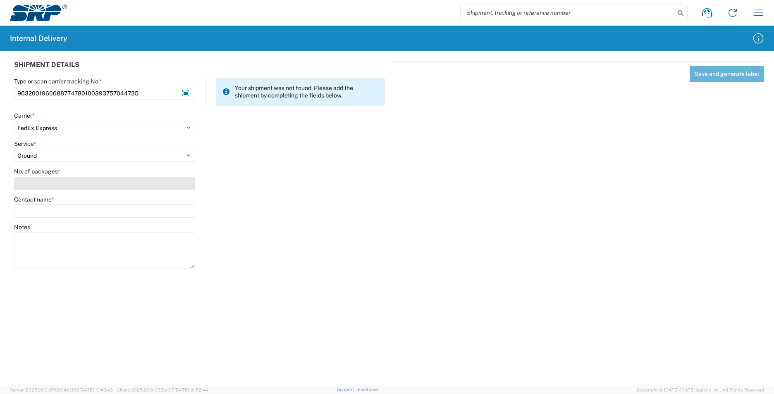
click at [45, 185] on input "No. of packages *" at bounding box center [104, 183] width 181 height 13
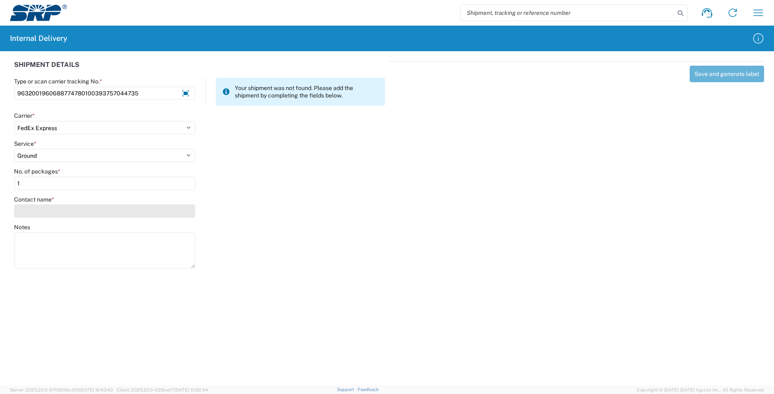
type input "1"
click at [46, 212] on input "Contact name *" at bounding box center [104, 211] width 181 height 13
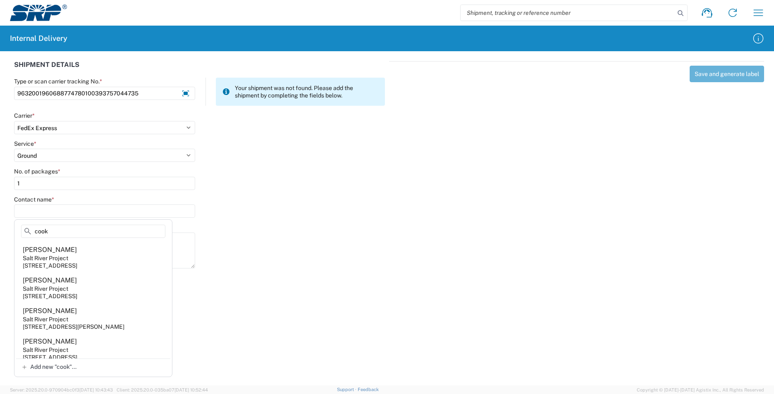
scroll to position [289, 0]
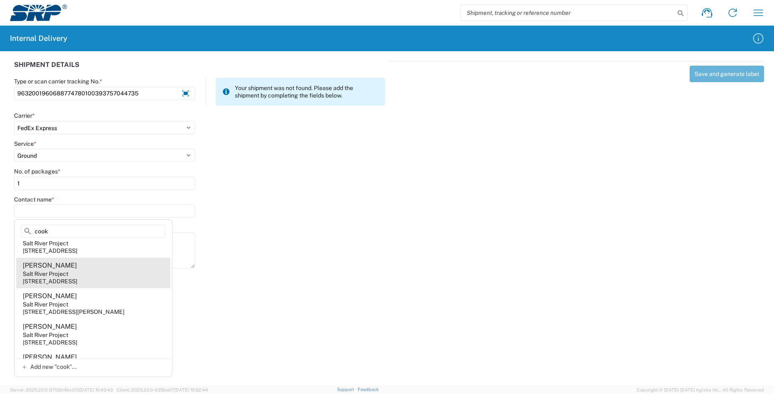
type input "cook"
click at [108, 289] on agx-address-suggestion-item "[PERSON_NAME] Salt River Project [STREET_ADDRESS]" at bounding box center [93, 273] width 154 height 31
type input "[PERSON_NAME]"
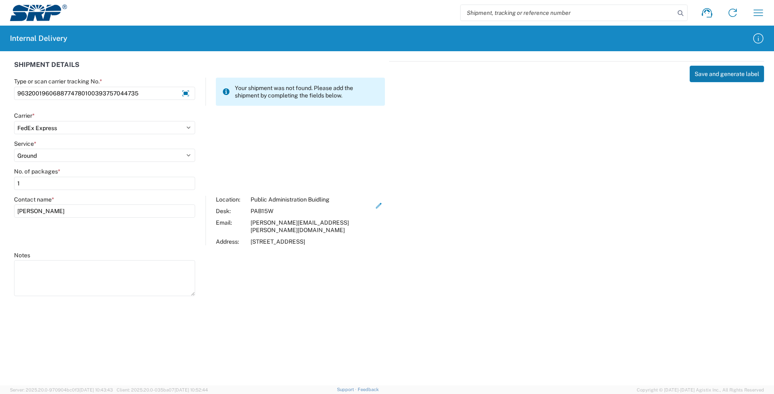
click at [708, 75] on button "Save and generate label" at bounding box center [727, 74] width 74 height 17
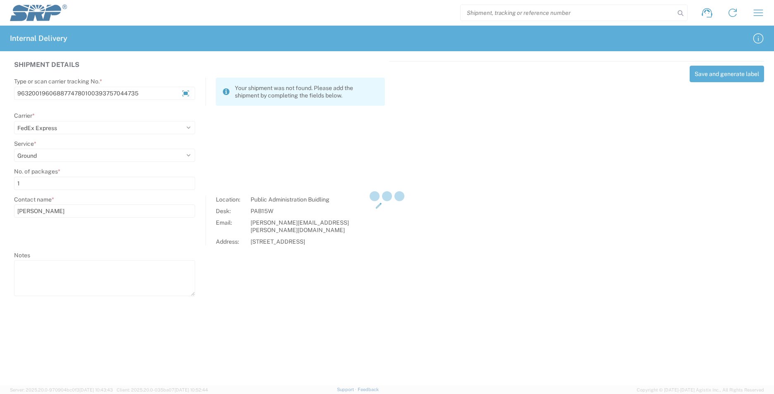
select select
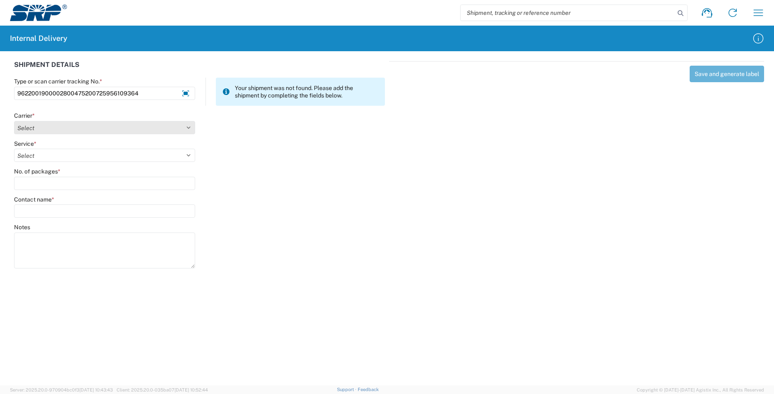
type input "9622001900002800475200725956109364"
click at [43, 123] on select "Select AcctPay Amazon Logistics ATI Trucking BC Dimerco Logistics Empire Southw…" at bounding box center [104, 127] width 181 height 13
select select "5"
click at [14, 121] on select "Select AcctPay Amazon Logistics ATI Trucking BC Dimerco Logistics Empire Southw…" at bounding box center [104, 127] width 181 height 13
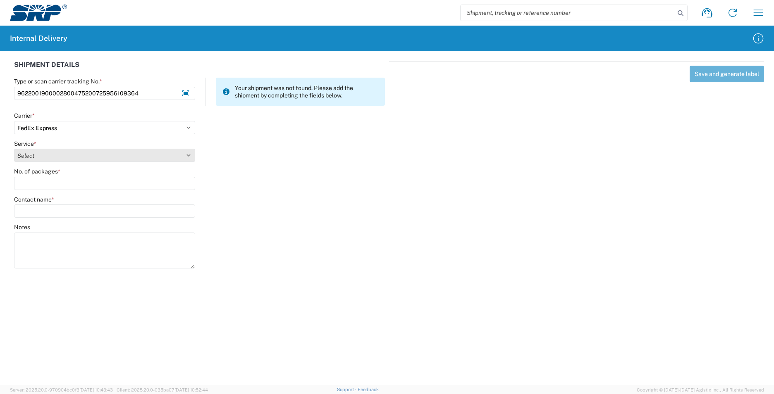
click at [33, 159] on select "Select 1Day Freight 2Day 2Day AM 2Day AM One Rate 2Day Freight 2Day One Rate 3 …" at bounding box center [104, 155] width 181 height 13
select select "12"
click at [32, 157] on select "Select 1Day Freight 2Day 2Day AM 2Day AM One Rate 2Day Freight 2Day One Rate 3 …" at bounding box center [104, 155] width 181 height 13
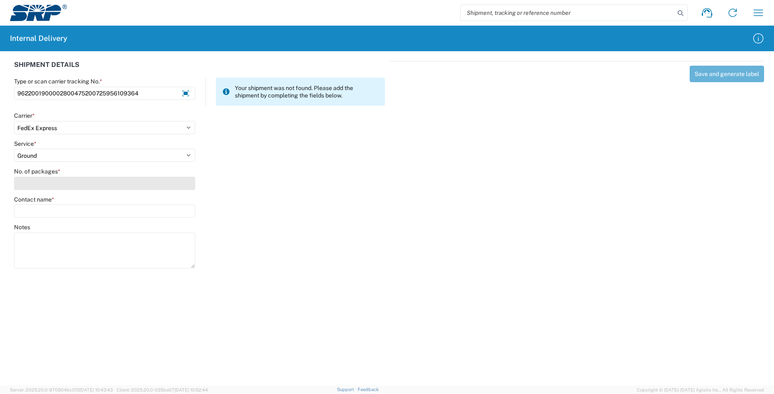
click at [27, 181] on input "No. of packages *" at bounding box center [104, 183] width 181 height 13
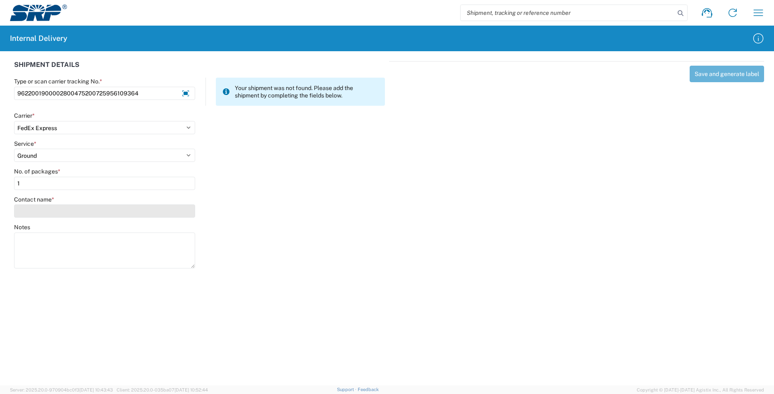
type input "1"
click at [48, 209] on input "Contact name *" at bounding box center [104, 211] width 181 height 13
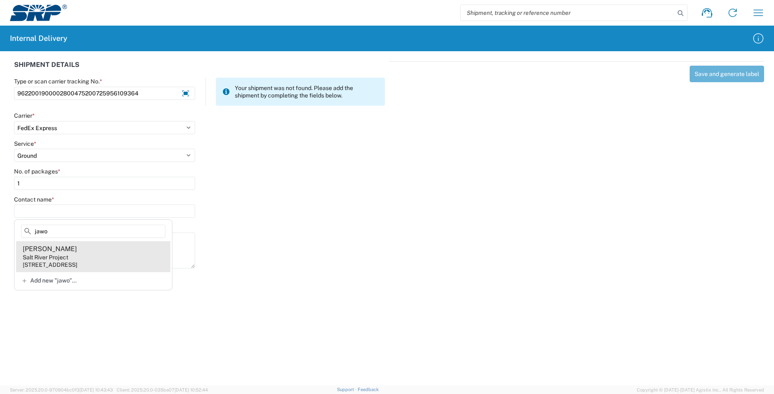
type input "jawo"
click at [111, 260] on agx-address-suggestion-item "[PERSON_NAME] Salt River Project [STREET_ADDRESS]" at bounding box center [93, 256] width 154 height 31
type input "[PERSON_NAME]"
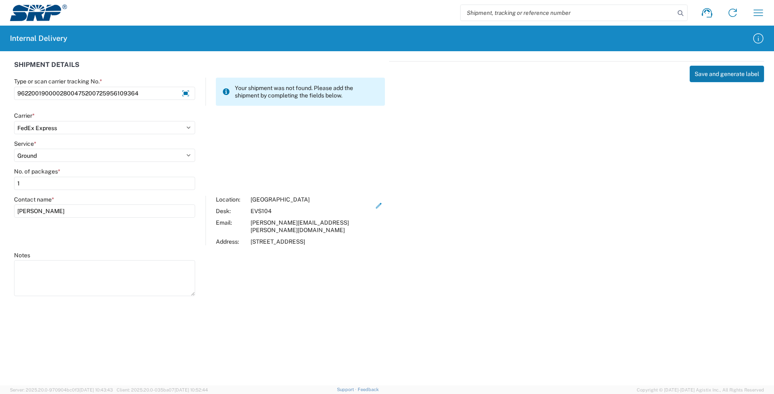
click at [717, 72] on button "Save and generate label" at bounding box center [727, 74] width 74 height 17
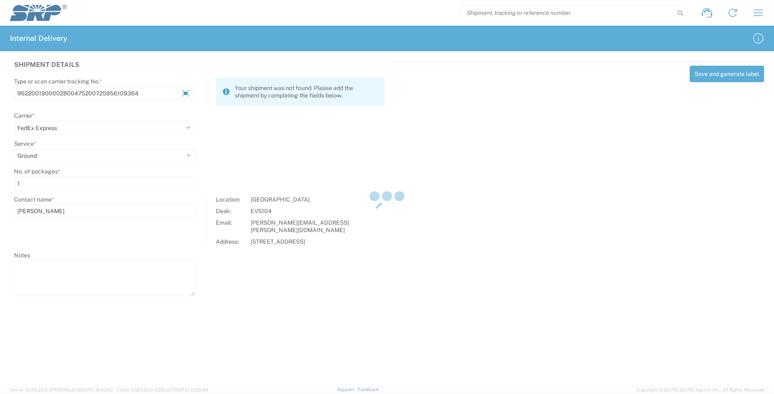
select select
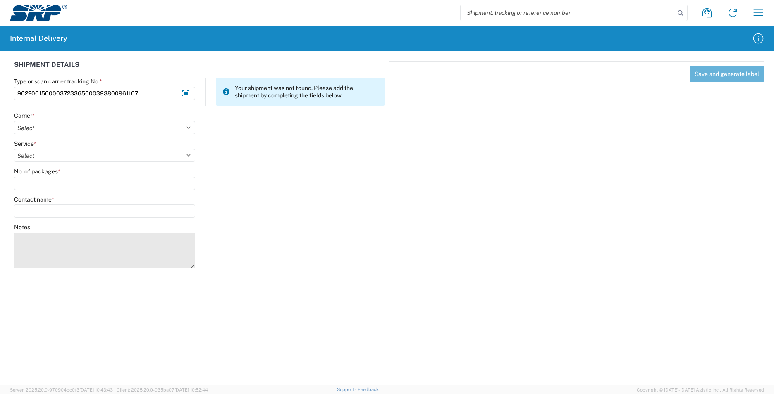
type input "9622001560003723365600393800961107"
click at [168, 260] on textarea "Notes" at bounding box center [104, 251] width 181 height 36
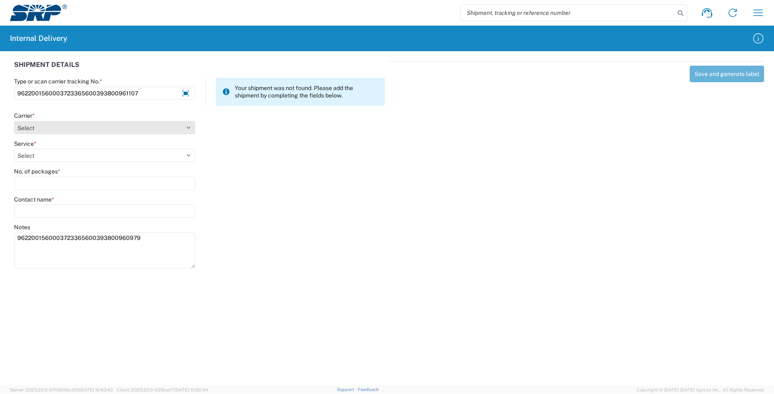
type textarea "9622001560003723365600393800960979"
click at [25, 129] on select "Select AcctPay Amazon Logistics ATI Trucking BC Dimerco Logistics Empire Southw…" at bounding box center [104, 127] width 181 height 13
select select "5"
click at [14, 121] on select "Select AcctPay Amazon Logistics ATI Trucking BC Dimerco Logistics Empire Southw…" at bounding box center [104, 127] width 181 height 13
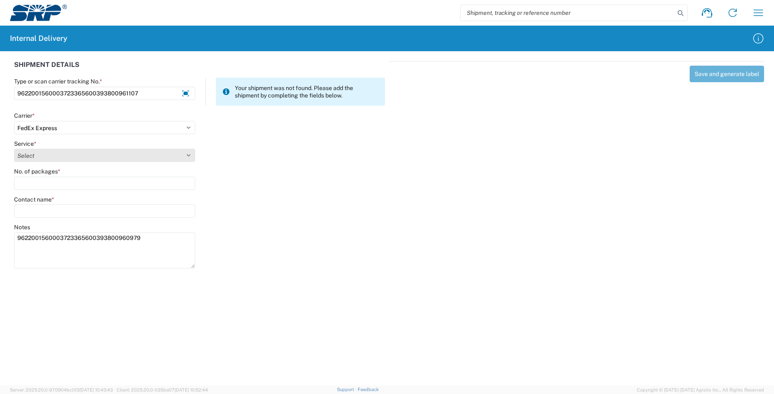
click at [45, 156] on select "Select 1Day Freight 2Day 2Day AM 2Day AM One Rate 2Day Freight 2Day One Rate 3 …" at bounding box center [104, 155] width 181 height 13
select select "12"
click at [45, 156] on select "Select 1Day Freight 2Day 2Day AM 2Day AM One Rate 2Day Freight 2Day One Rate 3 …" at bounding box center [104, 155] width 181 height 13
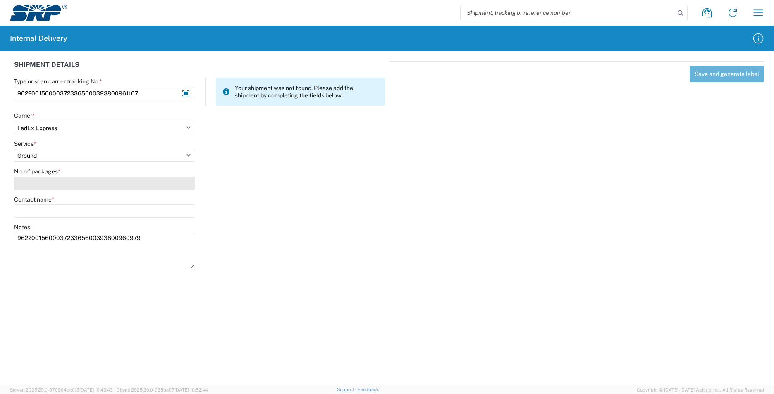
click at [42, 186] on input "No. of packages *" at bounding box center [104, 183] width 181 height 13
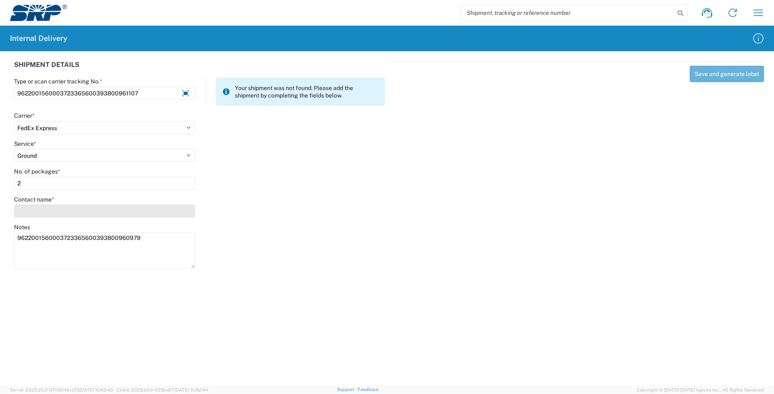
type input "2"
click at [39, 214] on input "Contact name *" at bounding box center [104, 211] width 181 height 13
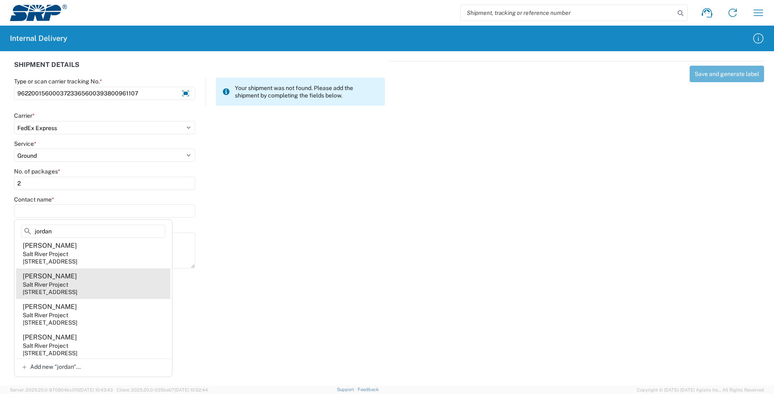
scroll to position [192, 0]
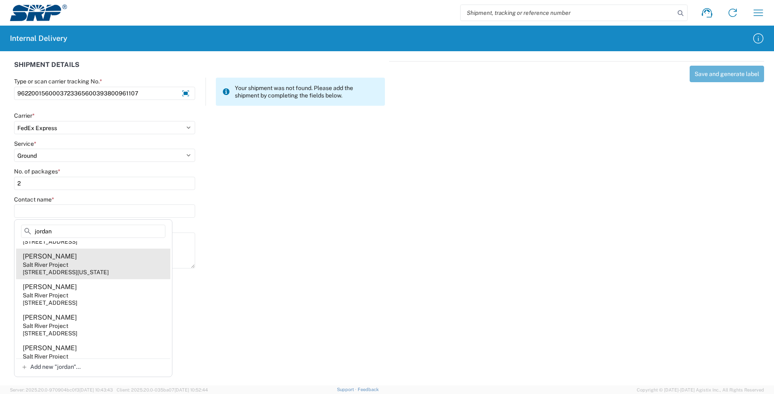
type input "jordan"
click at [139, 259] on agx-address-suggestion-item "[PERSON_NAME] Salt River Project [STREET_ADDRESS][US_STATE]" at bounding box center [93, 264] width 154 height 31
type input "[PERSON_NAME]"
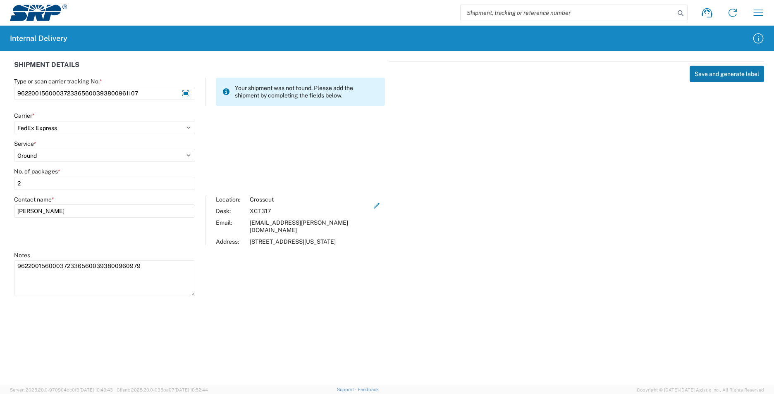
click at [721, 76] on button "Save and generate label" at bounding box center [727, 74] width 74 height 17
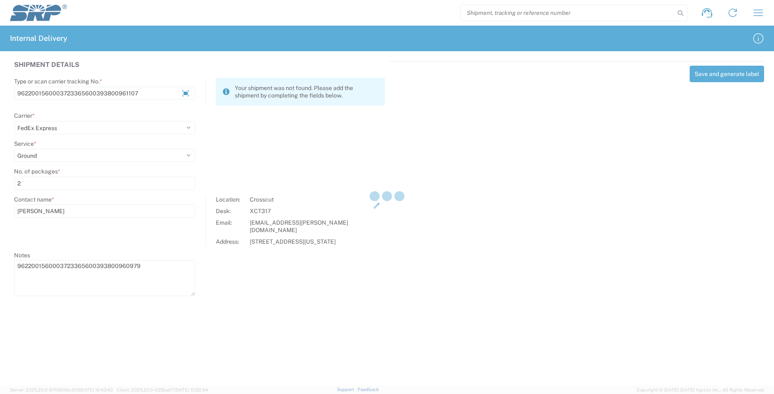
select select
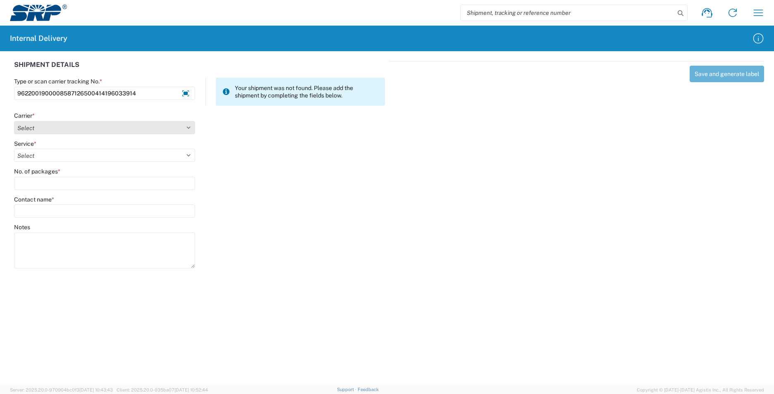
type input "9622001900008587126500414196033914"
click at [38, 128] on select "Select AcctPay Amazon Logistics ATI Trucking BC Dimerco Logistics Empire Southw…" at bounding box center [104, 127] width 181 height 13
select select "5"
click at [14, 121] on select "Select AcctPay Amazon Logistics ATI Trucking BC Dimerco Logistics Empire Southw…" at bounding box center [104, 127] width 181 height 13
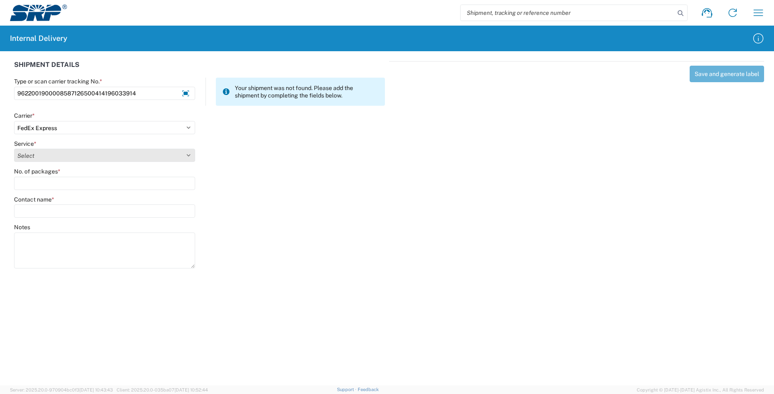
click at [39, 156] on select "Select 1Day Freight 2Day 2Day AM 2Day AM One Rate 2Day Freight 2Day One Rate 3 …" at bounding box center [104, 155] width 181 height 13
click at [14, 149] on select "Select 1Day Freight 2Day 2Day AM 2Day AM One Rate 2Day Freight 2Day One Rate 3 …" at bounding box center [104, 155] width 181 height 13
click at [38, 158] on select "Select 1Day Freight 2Day 2Day AM 2Day AM One Rate 2Day Freight 2Day One Rate 3 …" at bounding box center [104, 155] width 181 height 13
select select "12"
click at [38, 158] on select "Select 1Day Freight 2Day 2Day AM 2Day AM One Rate 2Day Freight 2Day One Rate 3 …" at bounding box center [104, 155] width 181 height 13
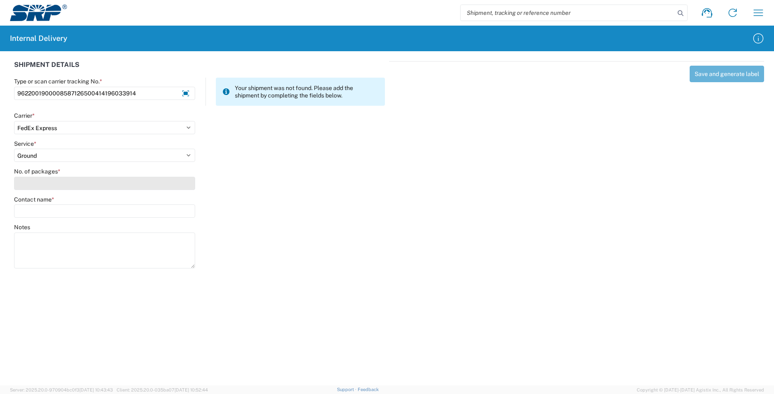
click at [33, 186] on input "No. of packages *" at bounding box center [104, 183] width 181 height 13
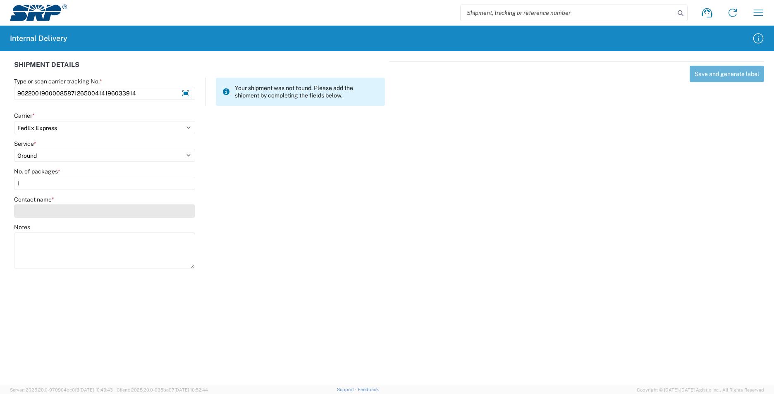
type input "1"
click at [33, 213] on input "Contact name *" at bounding box center [104, 211] width 181 height 13
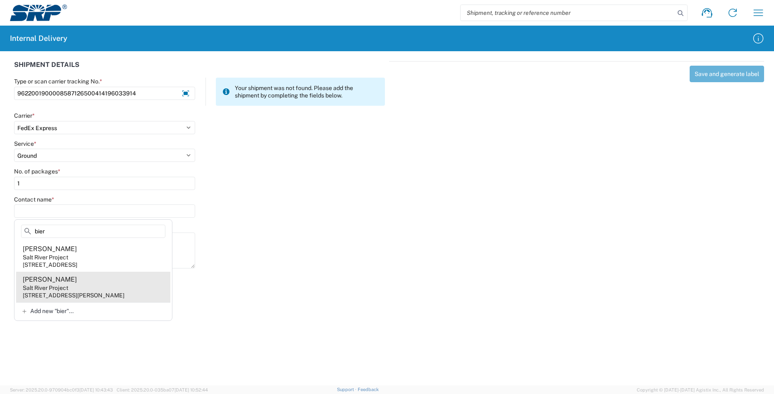
type input "bier"
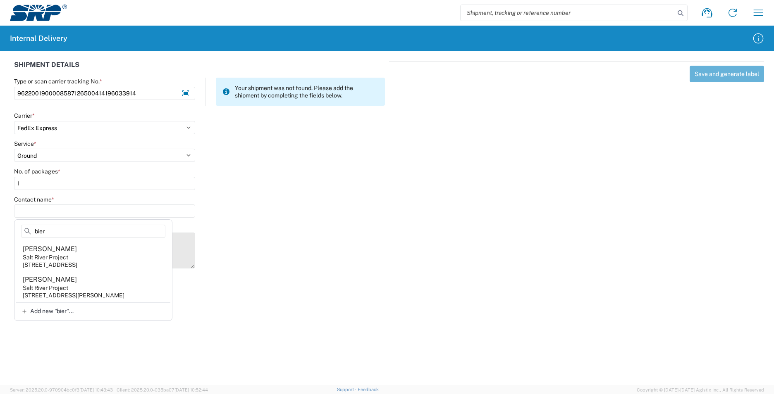
drag, startPoint x: 92, startPoint y: 289, endPoint x: 88, endPoint y: 280, distance: 9.8
click at [91, 288] on agx-address-suggestion-item "[PERSON_NAME] Salt River Project [STREET_ADDRESS][PERSON_NAME]" at bounding box center [93, 287] width 154 height 31
type input "[PERSON_NAME]"
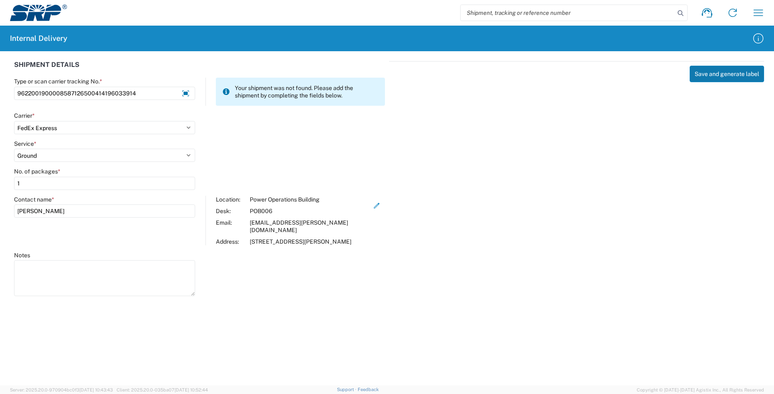
click at [700, 72] on button "Save and generate label" at bounding box center [727, 74] width 74 height 17
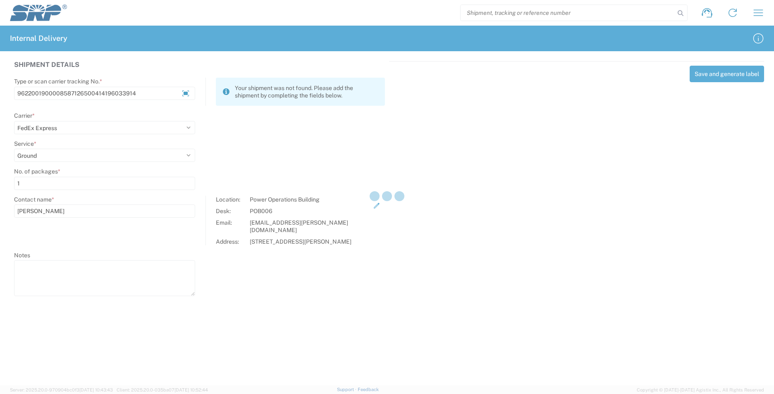
select select
